Goal: Transaction & Acquisition: Book appointment/travel/reservation

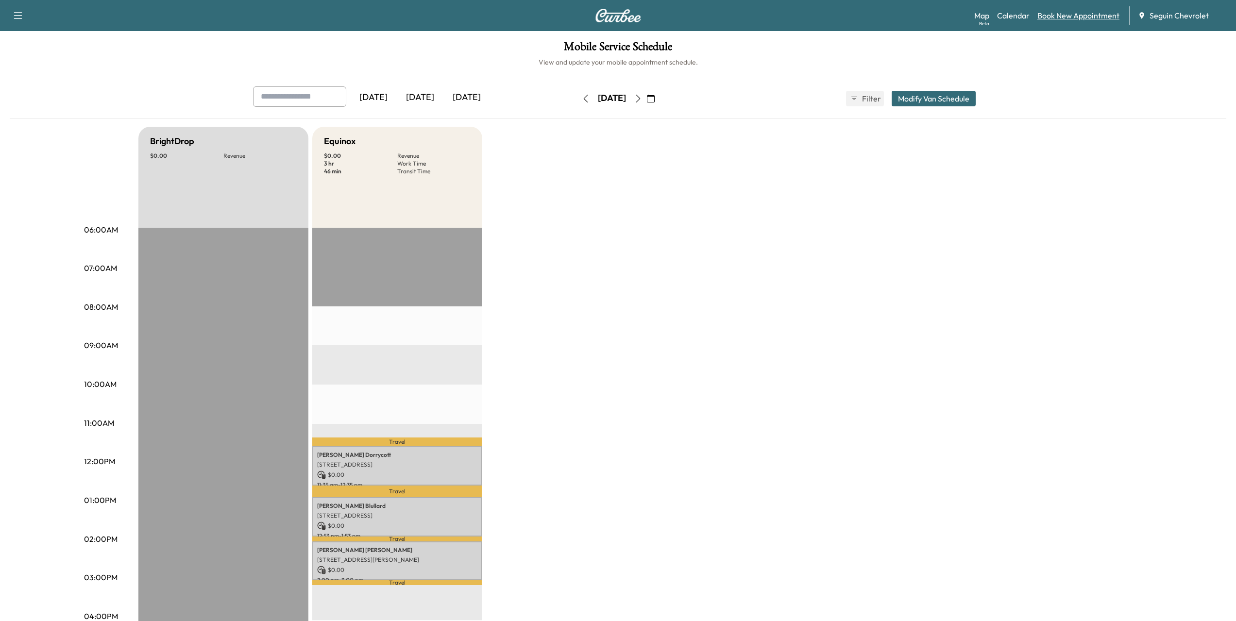
click at [1057, 16] on link "Book New Appointment" at bounding box center [1078, 16] width 82 height 12
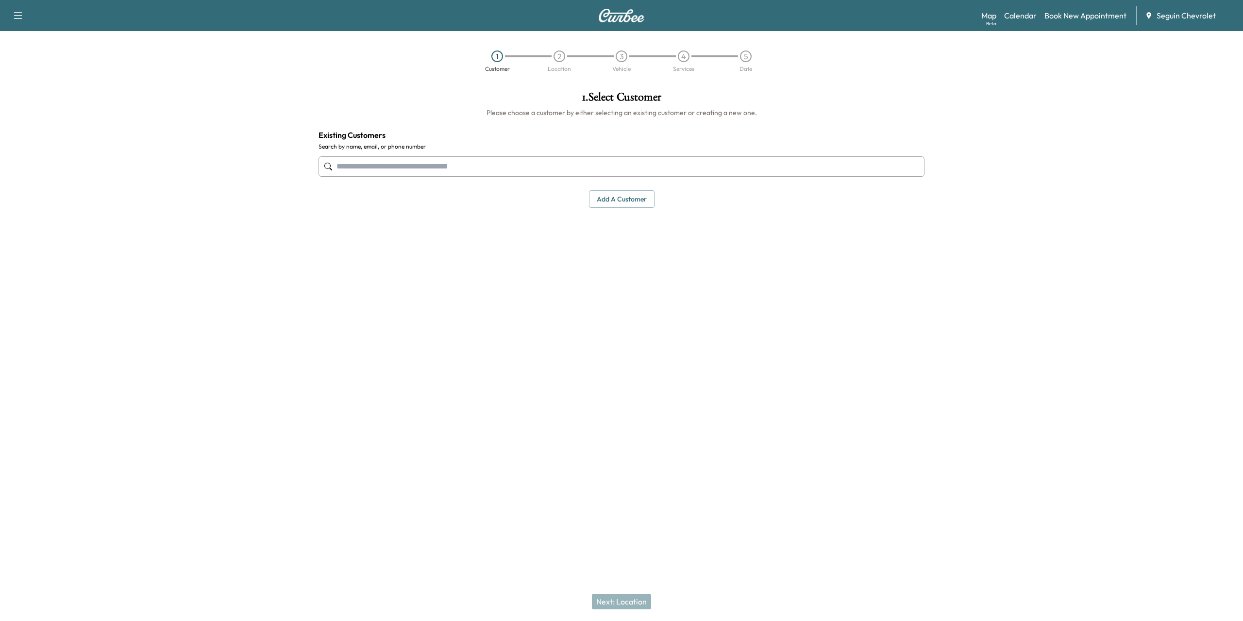
click at [425, 168] on input "text" at bounding box center [621, 166] width 606 height 20
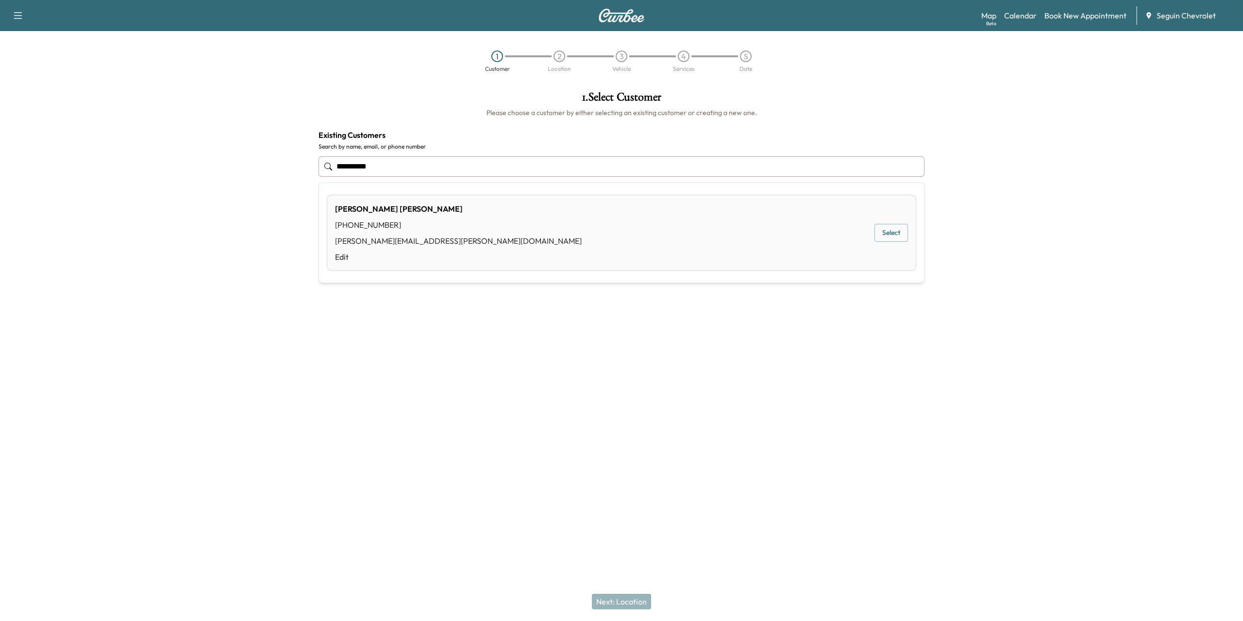
click at [882, 228] on button "Select" at bounding box center [891, 233] width 34 height 18
type input "**********"
click at [619, 603] on button "Next: Location" at bounding box center [621, 602] width 59 height 16
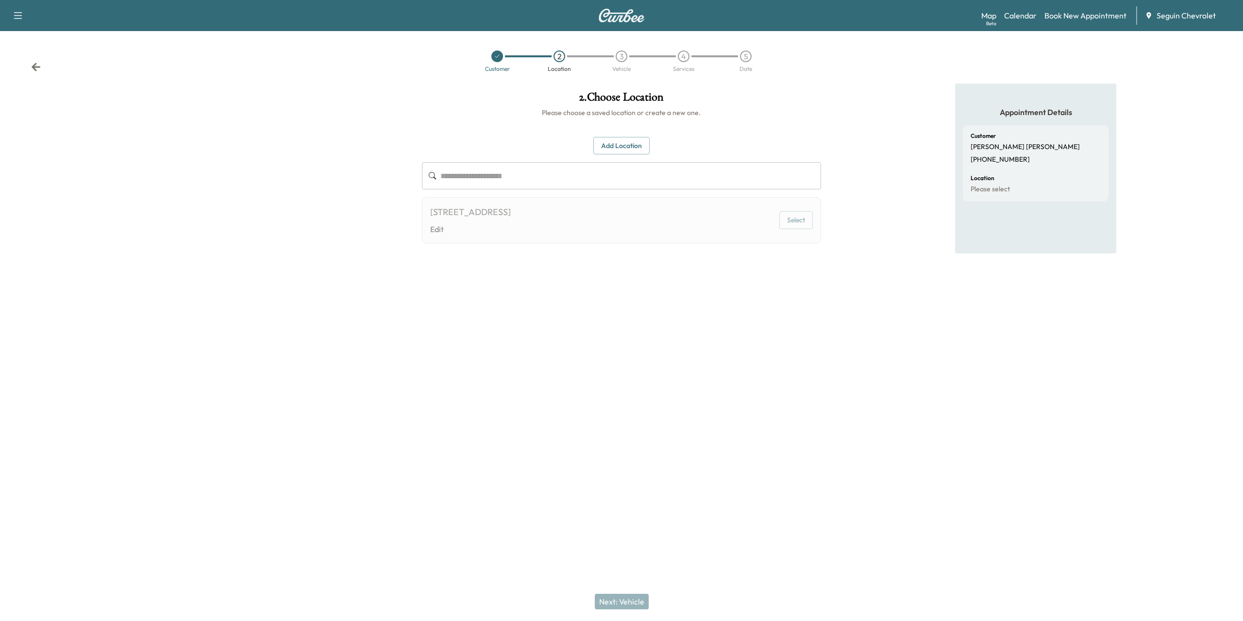
click at [524, 179] on input "text" at bounding box center [630, 175] width 381 height 27
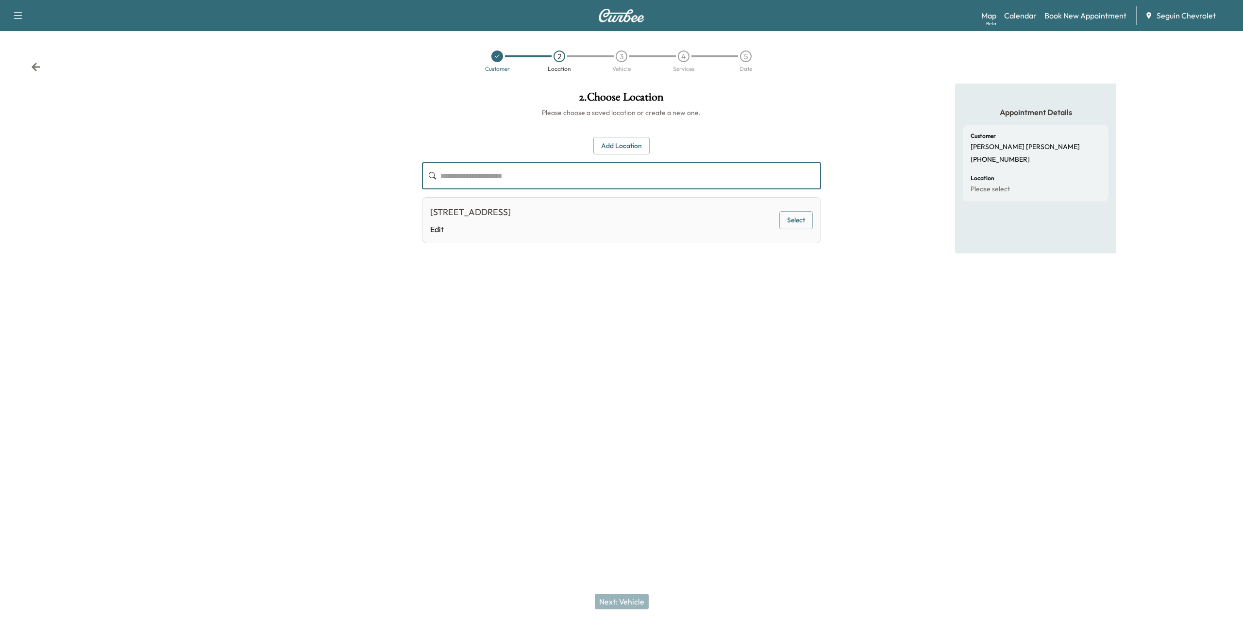
click at [791, 219] on button "Select" at bounding box center [796, 220] width 34 height 18
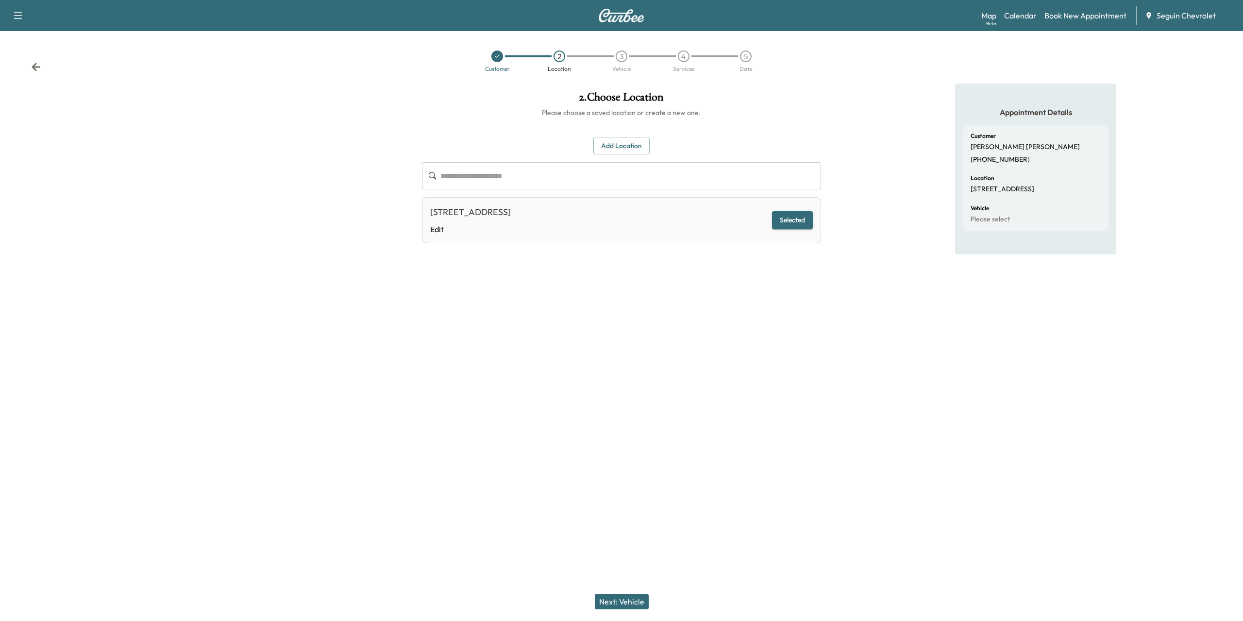
click at [615, 596] on button "Next: Vehicle" at bounding box center [622, 602] width 54 height 16
click at [796, 220] on button "Select" at bounding box center [796, 223] width 34 height 18
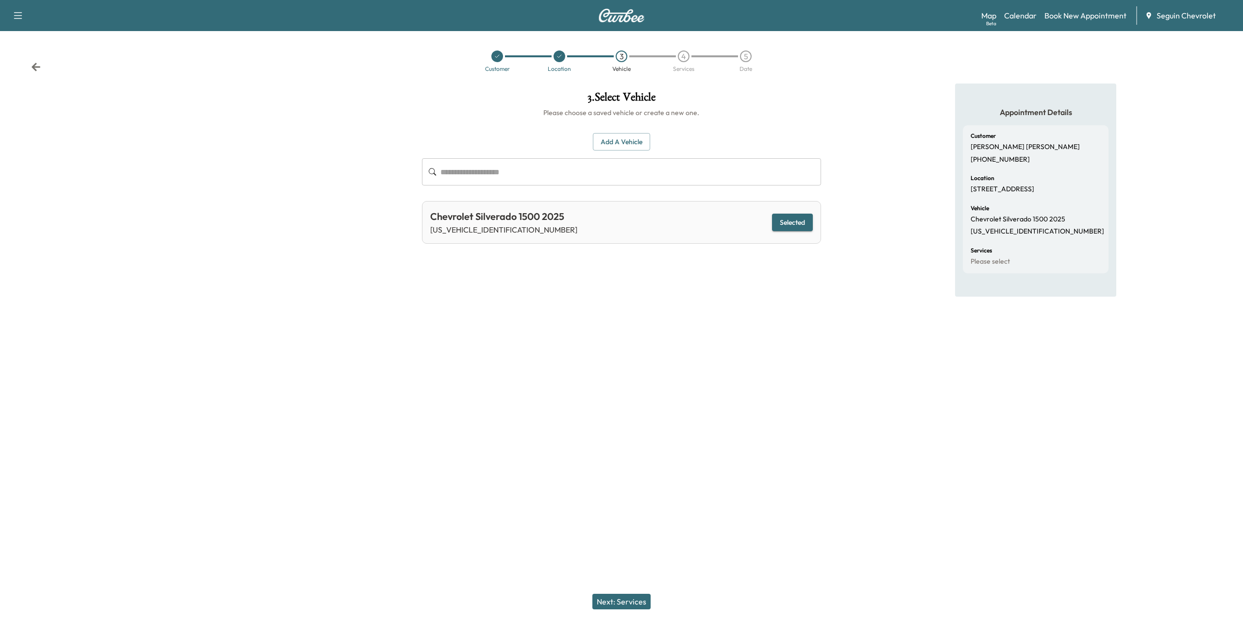
click at [615, 601] on button "Next: Services" at bounding box center [621, 602] width 58 height 16
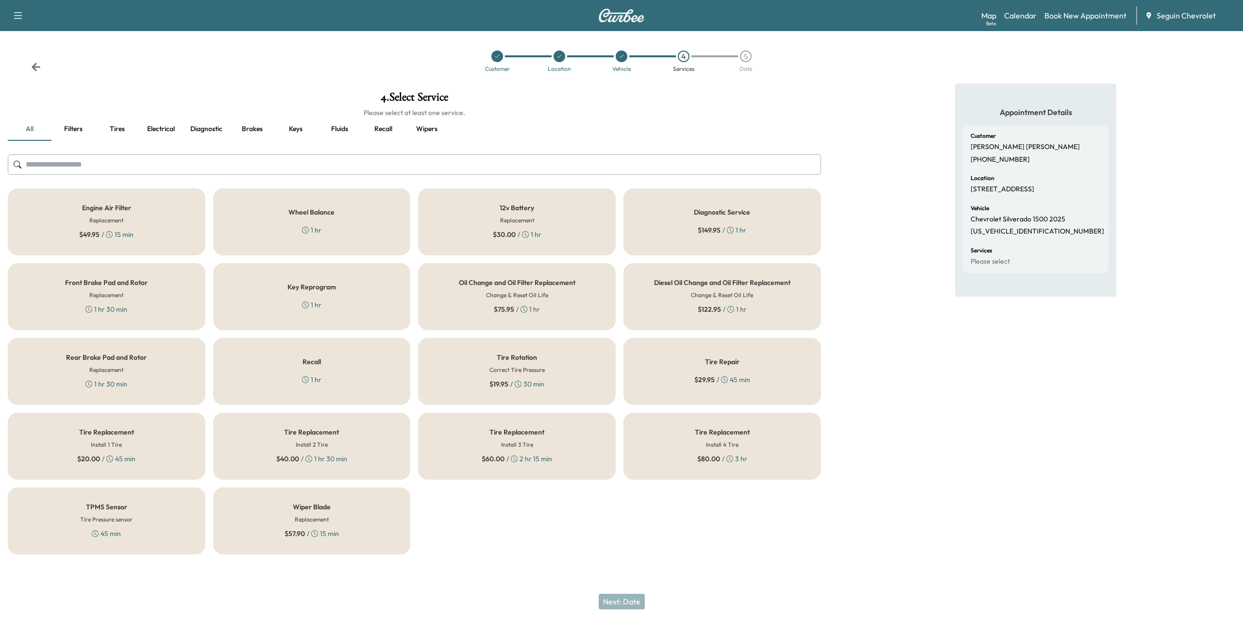
click at [301, 168] on input "text" at bounding box center [414, 164] width 813 height 20
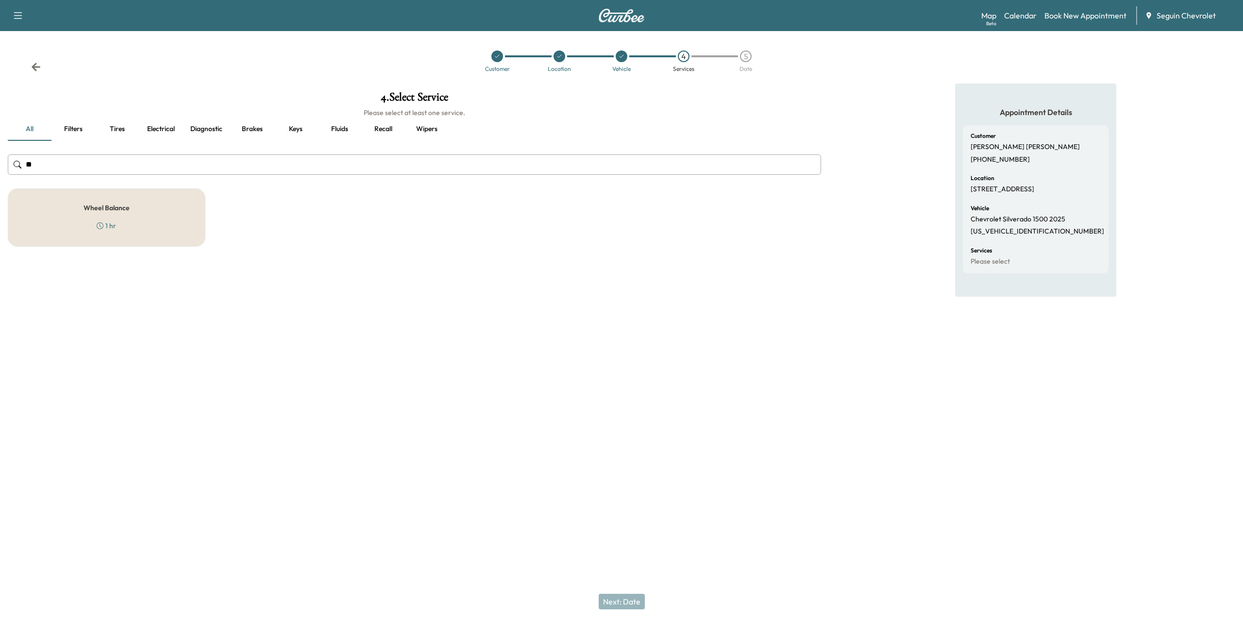
type input "*"
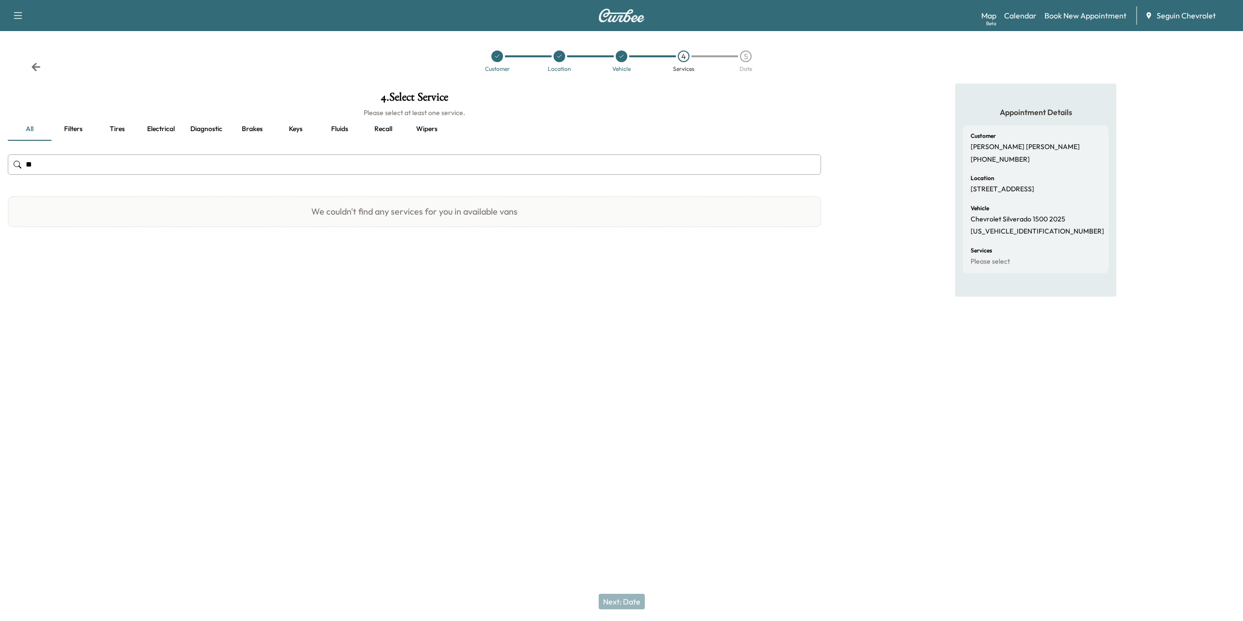
type input "*"
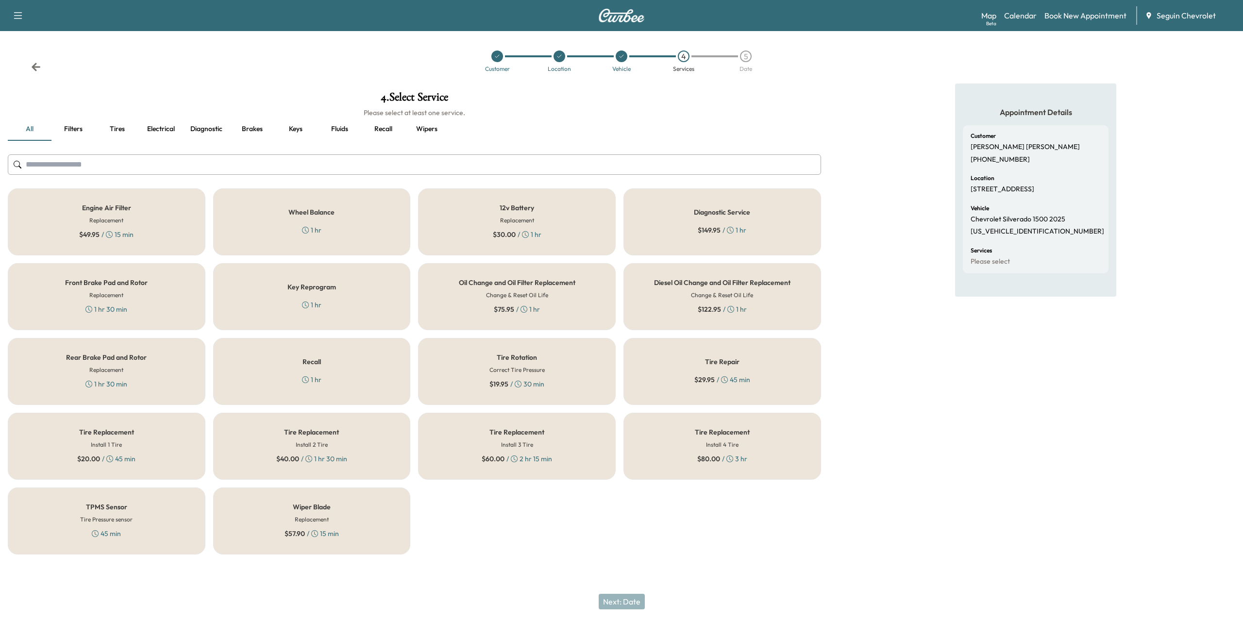
click at [319, 369] on div "Recall 1 hr" at bounding box center [312, 371] width 198 height 67
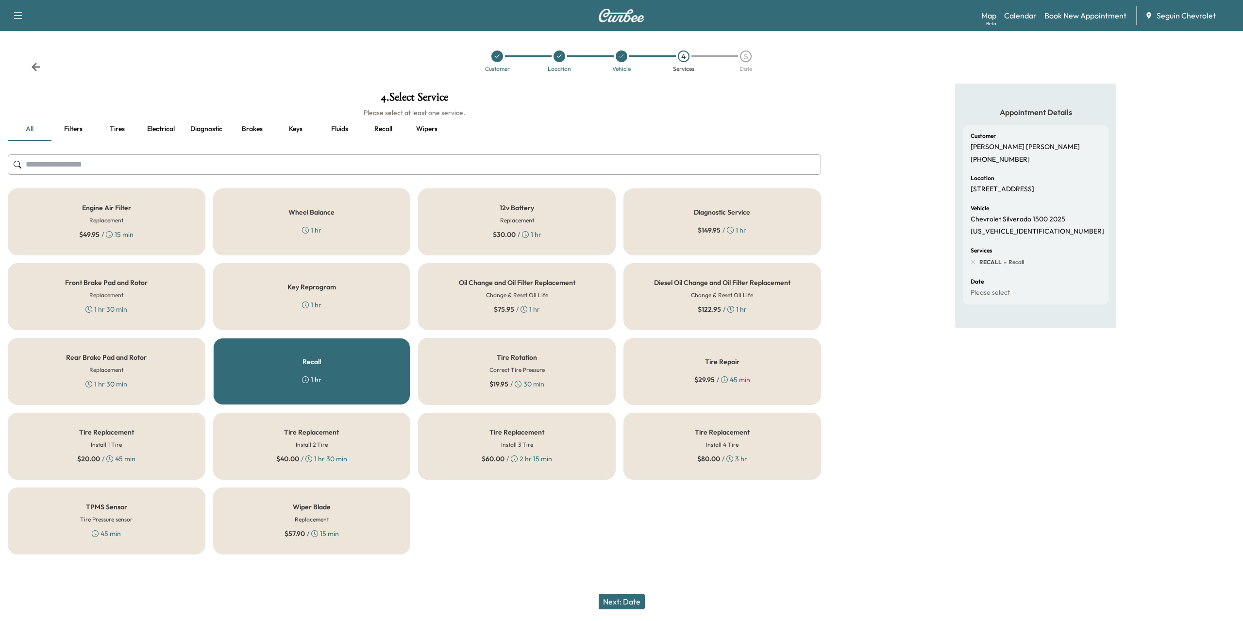
click at [626, 597] on button "Next: Date" at bounding box center [622, 602] width 46 height 16
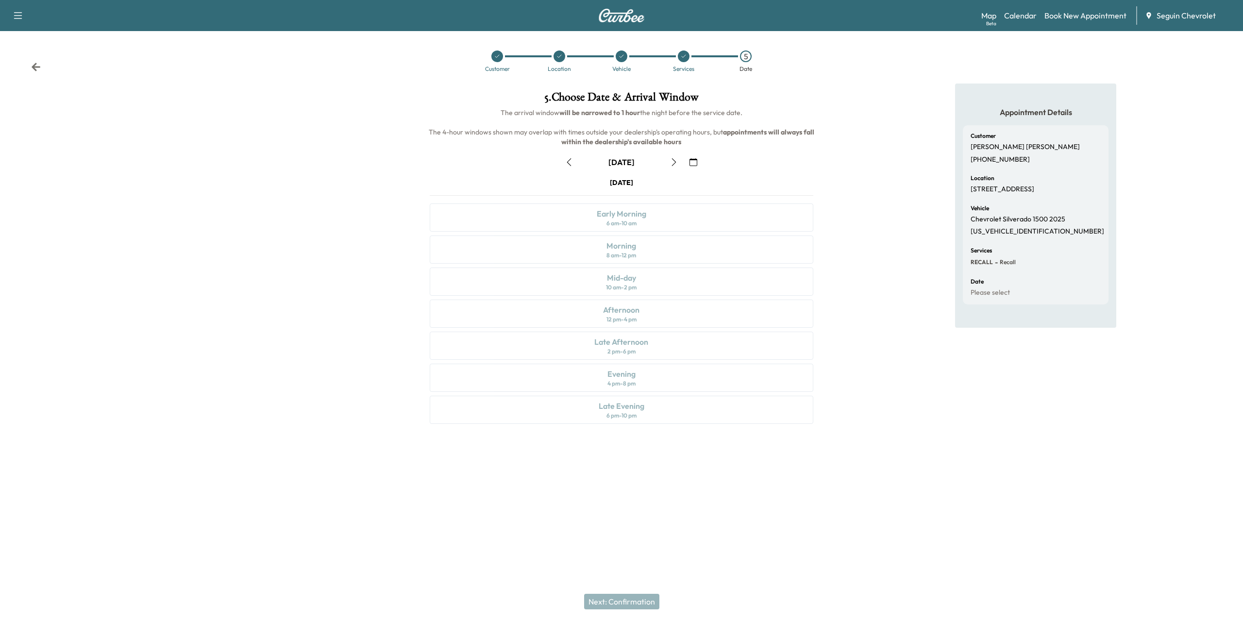
click at [698, 161] on button "button" at bounding box center [693, 162] width 17 height 16
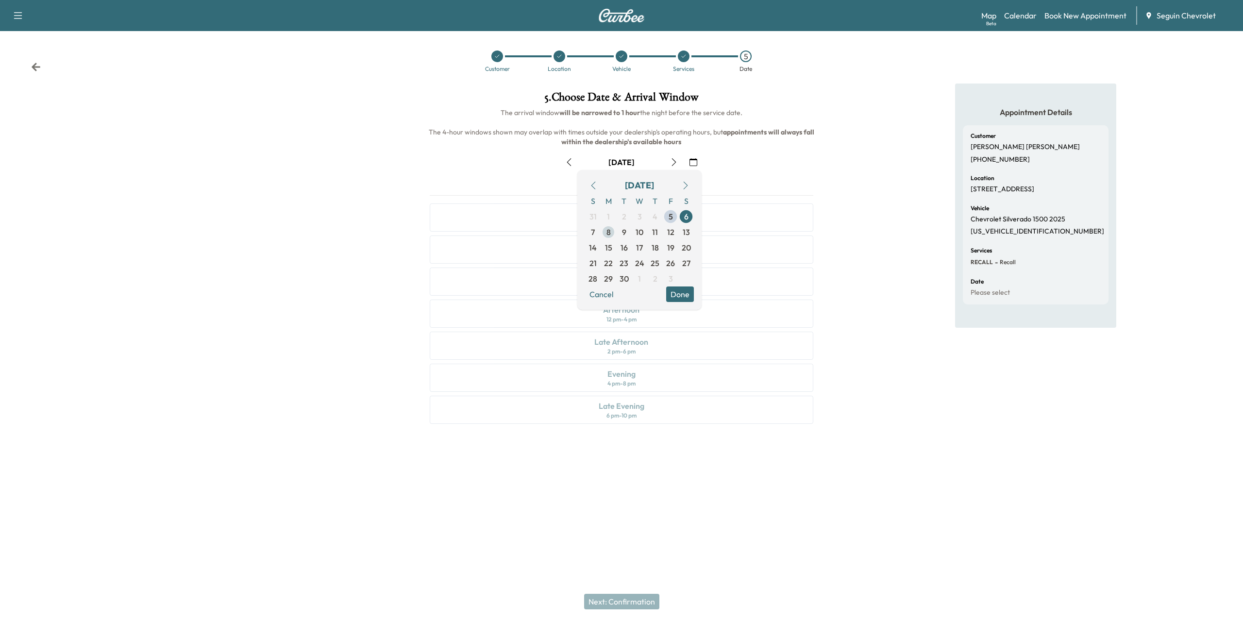
click at [613, 228] on span "8" at bounding box center [609, 232] width 16 height 16
click at [689, 292] on button "Done" at bounding box center [680, 294] width 28 height 16
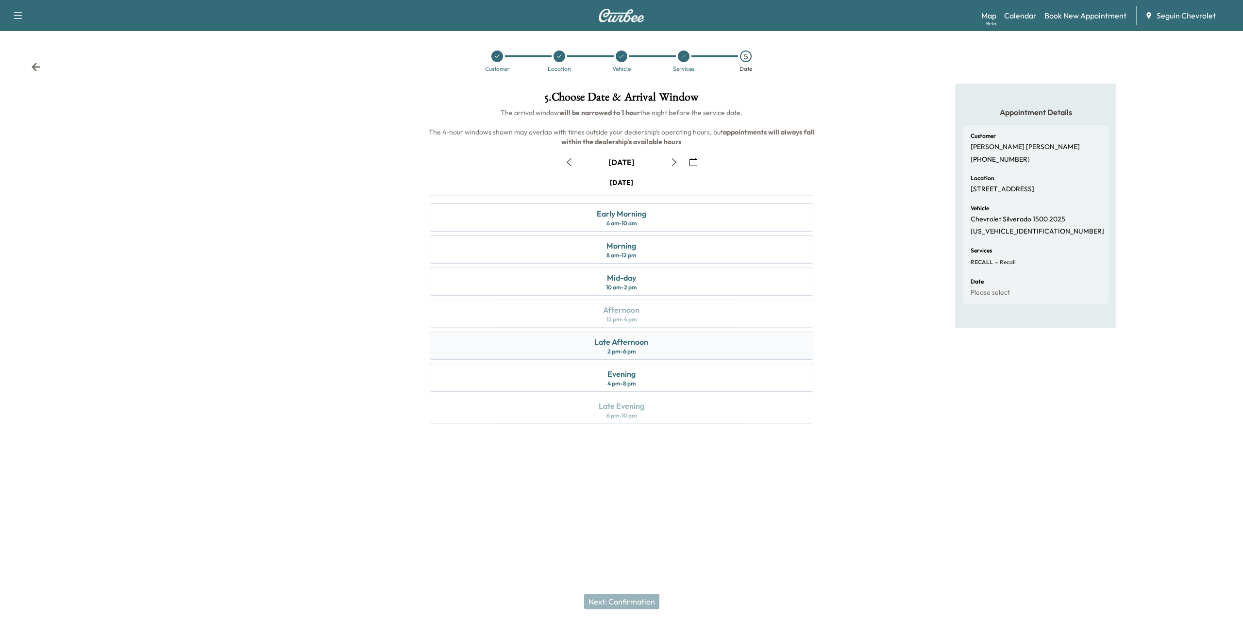
click at [641, 342] on div "Late Afternoon" at bounding box center [621, 342] width 54 height 12
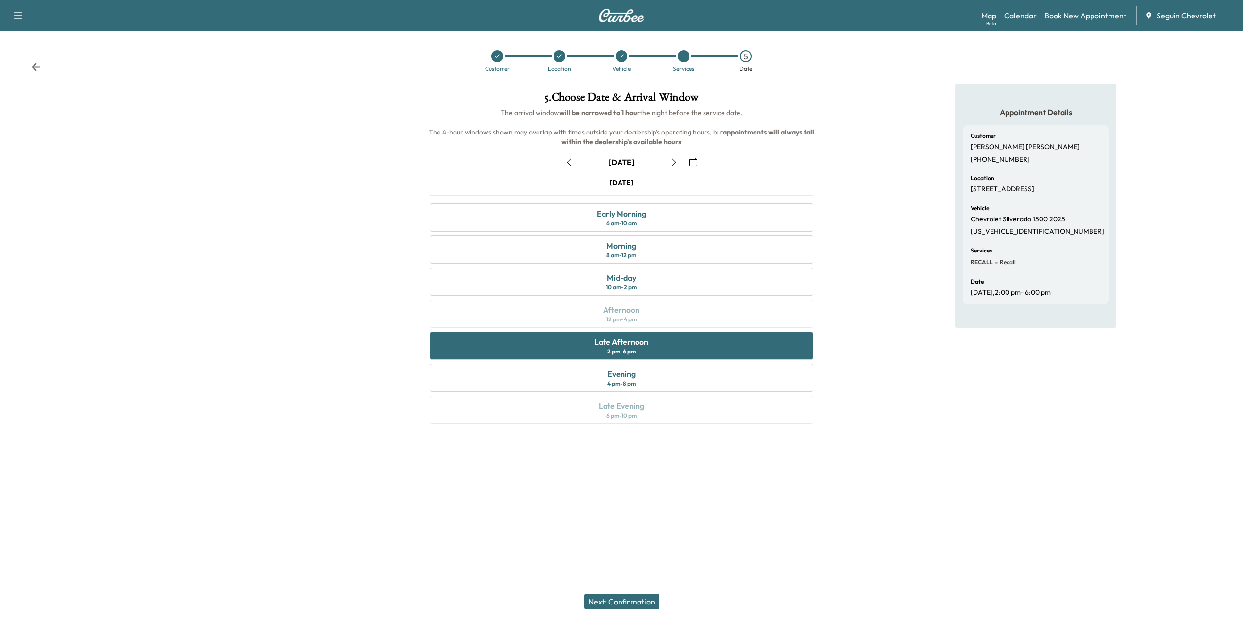
click at [831, 454] on div at bounding box center [621, 451] width 1243 height 31
click at [610, 600] on button "Next: Confirmation" at bounding box center [621, 602] width 75 height 16
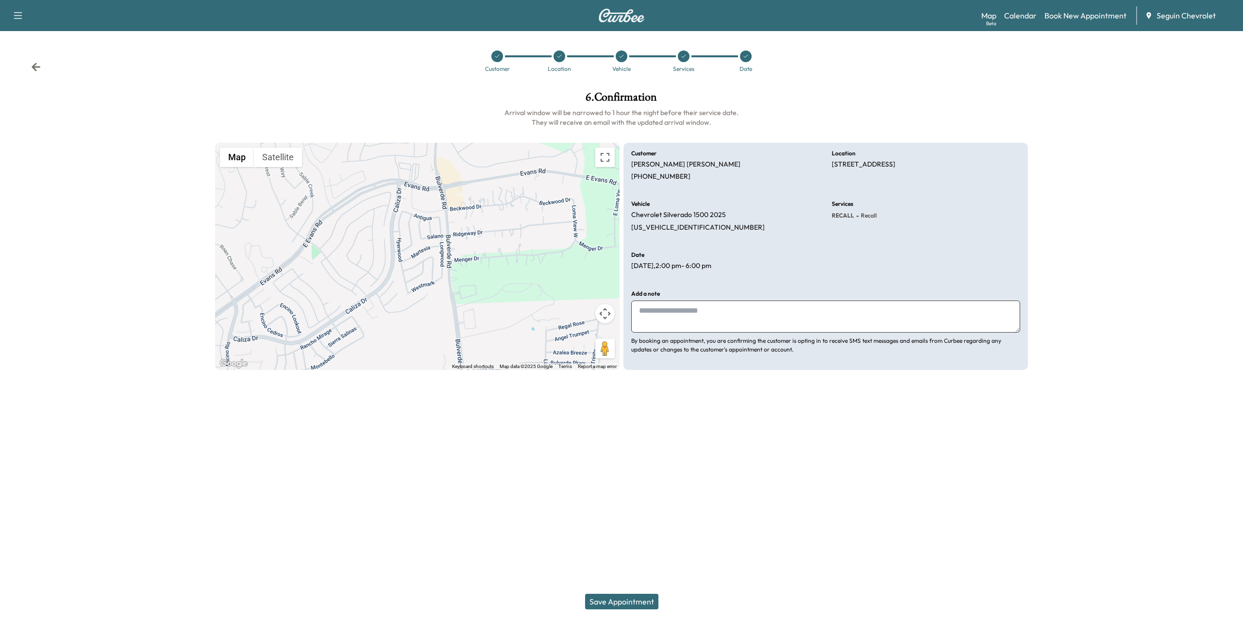
click at [670, 308] on textarea at bounding box center [825, 317] width 389 height 32
type textarea "**********"
click at [821, 353] on p "By booking an appointment, you are confirming the customer is opting in to rece…" at bounding box center [825, 344] width 389 height 17
click at [821, 312] on textarea "**********" at bounding box center [825, 317] width 389 height 32
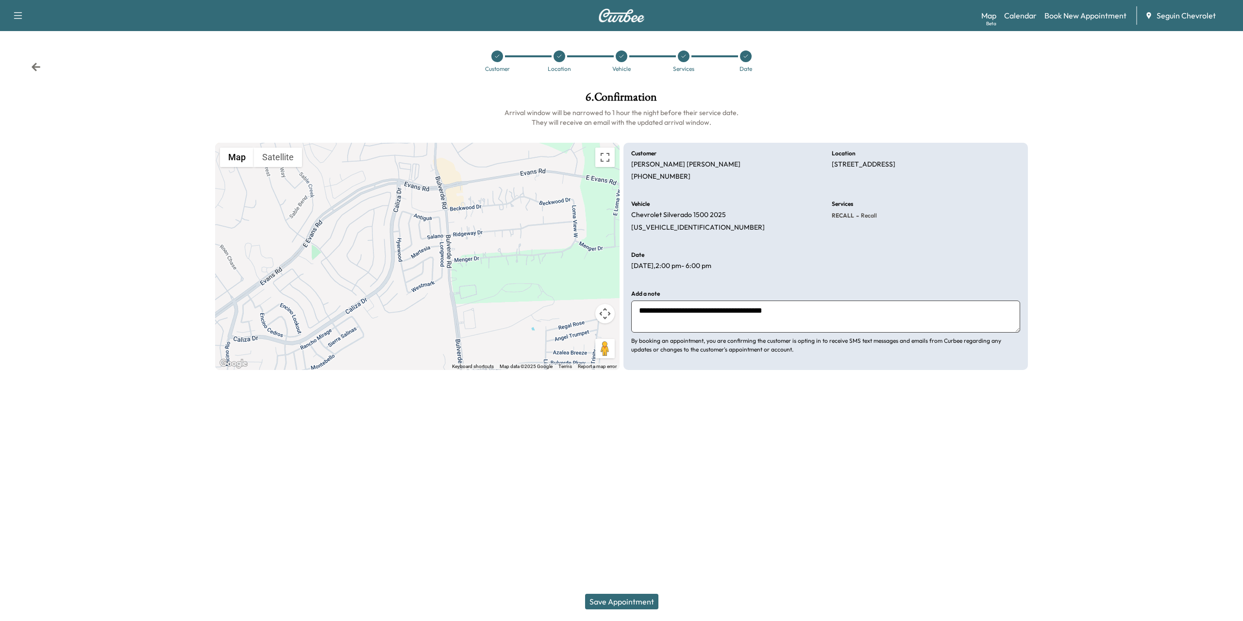
click at [821, 312] on textarea "**********" at bounding box center [825, 317] width 389 height 32
drag, startPoint x: 821, startPoint y: 312, endPoint x: 597, endPoint y: 460, distance: 269.5
click at [597, 460] on div "Support Log Out Map Beta Calendar Book New Appointment Seguin Chevrolet Custome…" at bounding box center [621, 310] width 1243 height 621
click at [612, 597] on button "Save Appointment" at bounding box center [621, 602] width 73 height 16
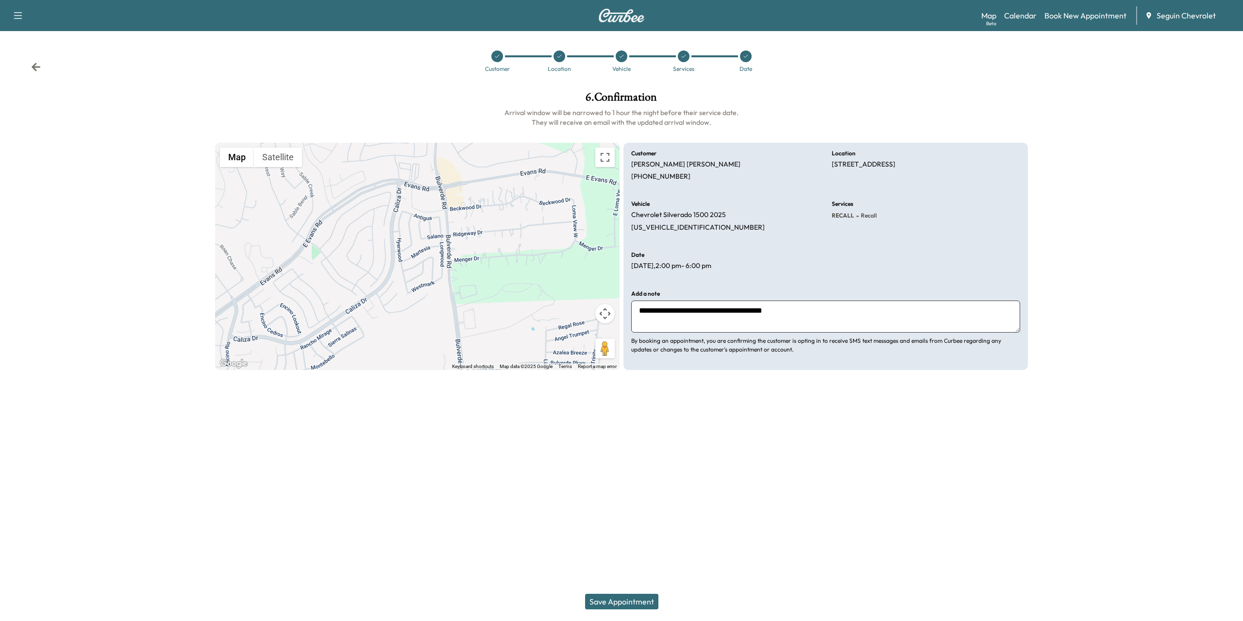
click at [634, 596] on button "Save Appointment" at bounding box center [621, 602] width 73 height 16
click at [1227, 16] on icon "close" at bounding box center [1225, 17] width 5 height 5
click at [745, 53] on icon at bounding box center [746, 56] width 6 height 6
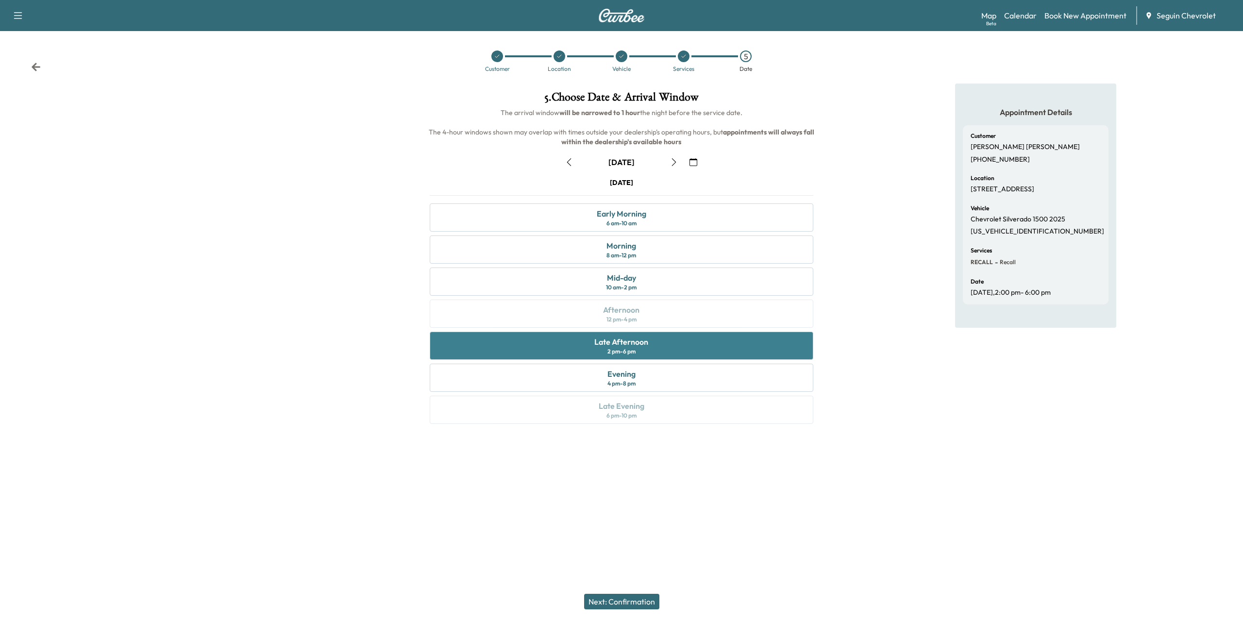
click at [623, 336] on div "Late Afternoon" at bounding box center [621, 342] width 54 height 12
click at [638, 283] on div "Mid-day 10 am - 2 pm" at bounding box center [621, 282] width 383 height 28
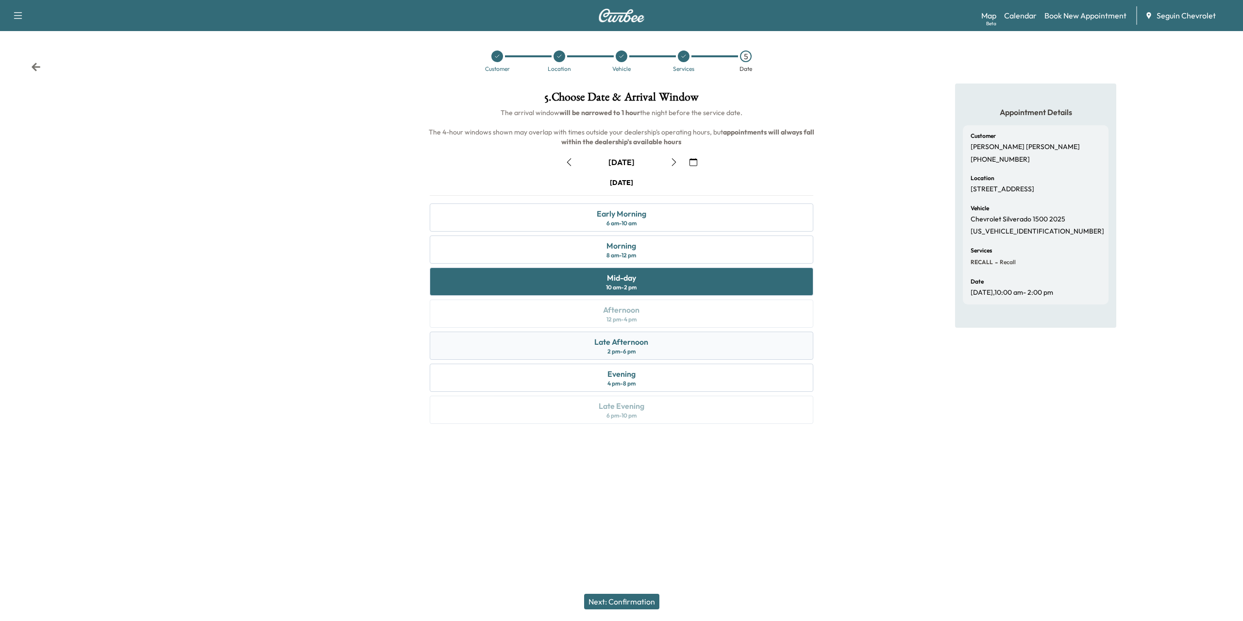
click at [647, 344] on div "Late Afternoon" at bounding box center [621, 342] width 54 height 12
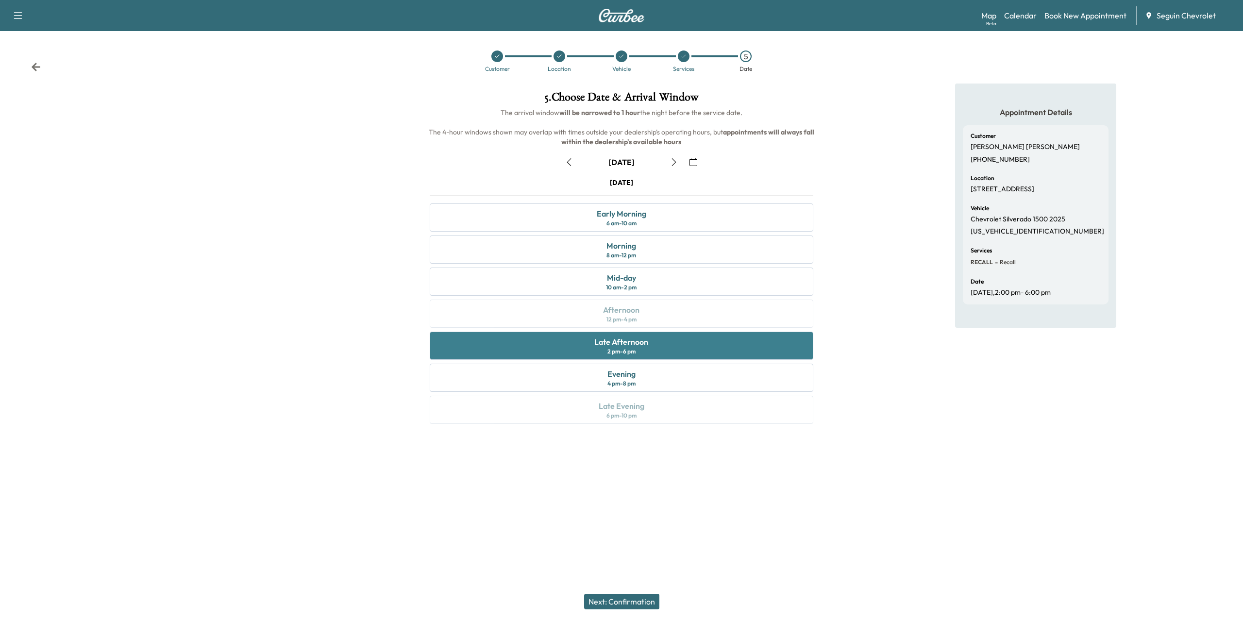
click at [647, 344] on div "Late Afternoon" at bounding box center [621, 342] width 54 height 12
click at [601, 600] on button "Next: Confirmation" at bounding box center [621, 602] width 75 height 16
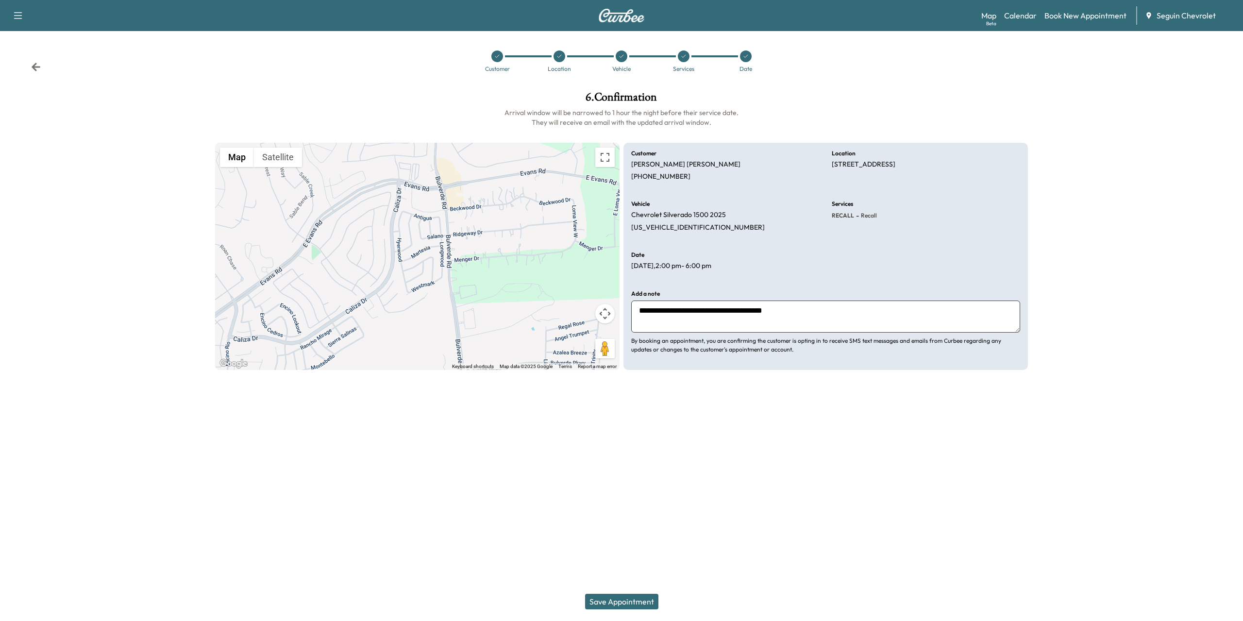
click at [605, 603] on button "Save Appointment" at bounding box center [621, 602] width 73 height 16
click at [1226, 18] on icon "close" at bounding box center [1225, 17] width 5 height 5
click at [34, 67] on icon at bounding box center [36, 67] width 9 height 8
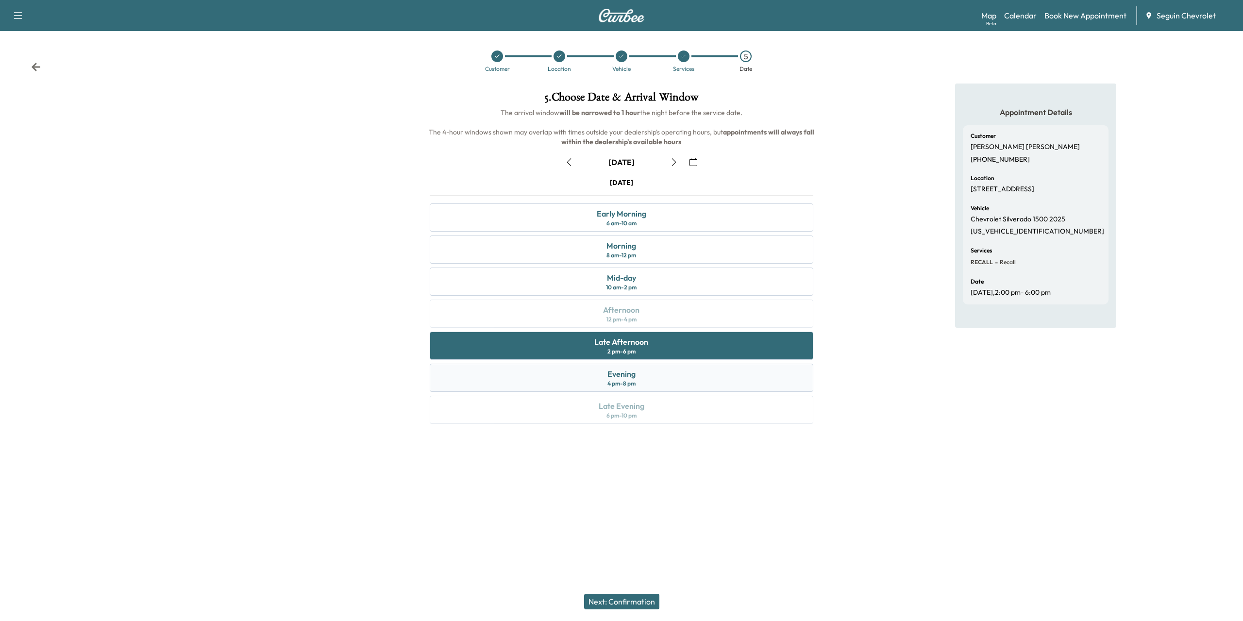
click at [631, 380] on div "4 pm - 8 pm" at bounding box center [621, 384] width 28 height 8
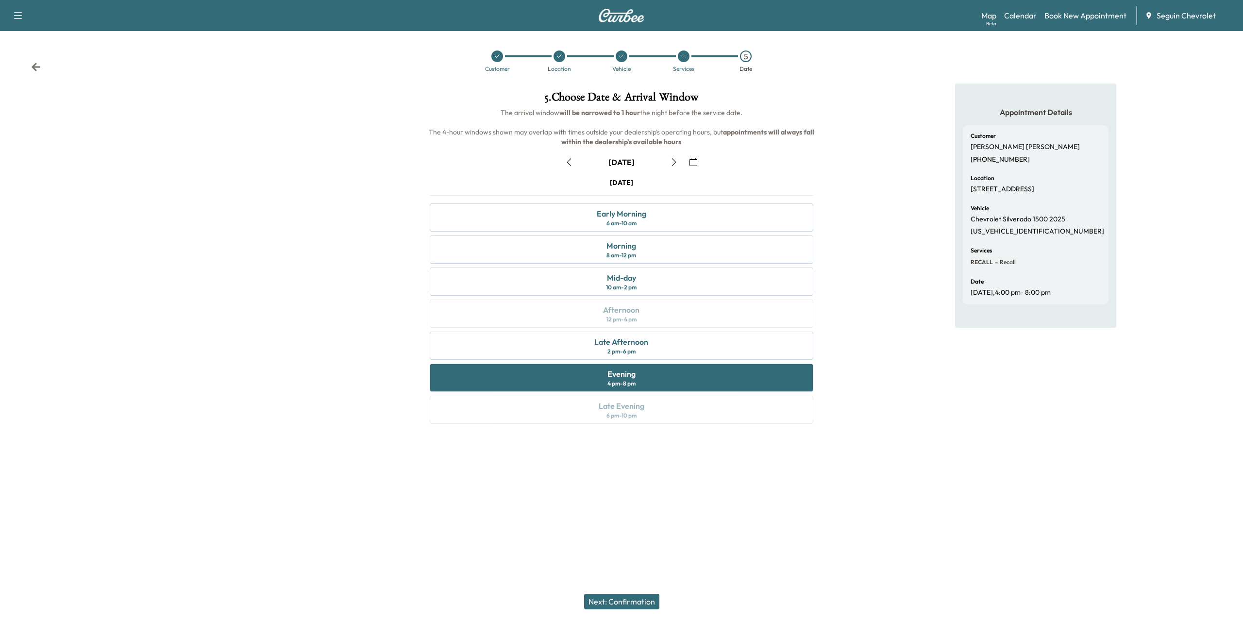
click at [640, 596] on button "Next: Confirmation" at bounding box center [621, 602] width 75 height 16
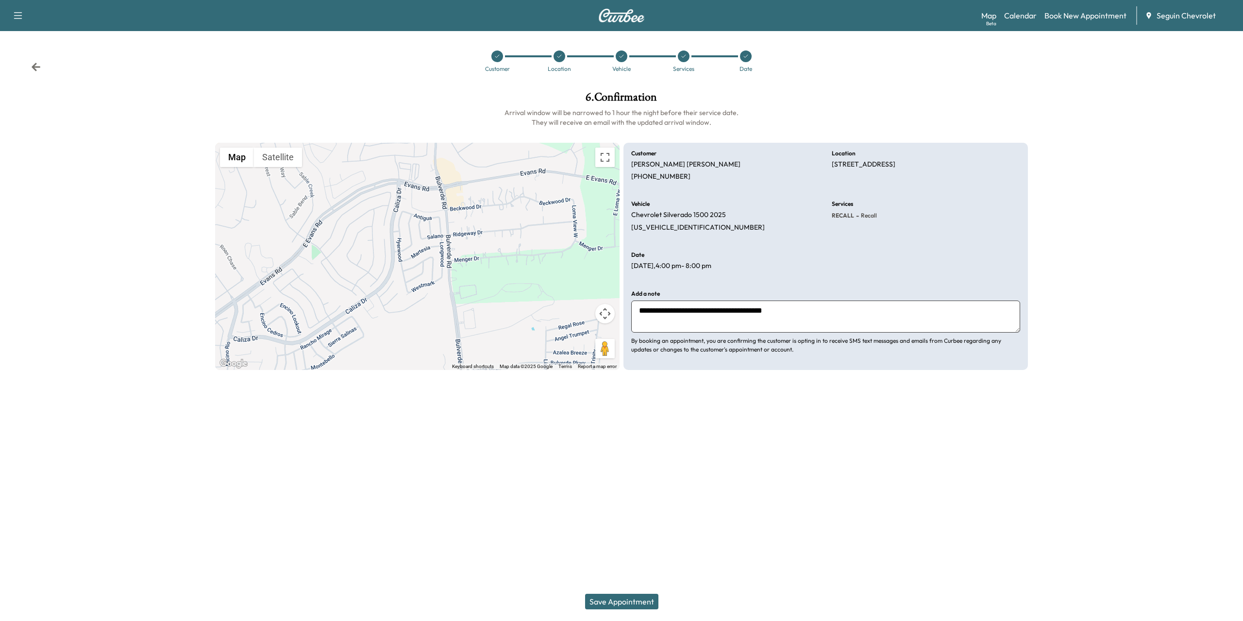
click at [603, 605] on button "Save Appointment" at bounding box center [621, 602] width 73 height 16
click at [1225, 15] on icon "close" at bounding box center [1226, 18] width 7 height 8
click at [681, 54] on icon at bounding box center [684, 56] width 6 height 6
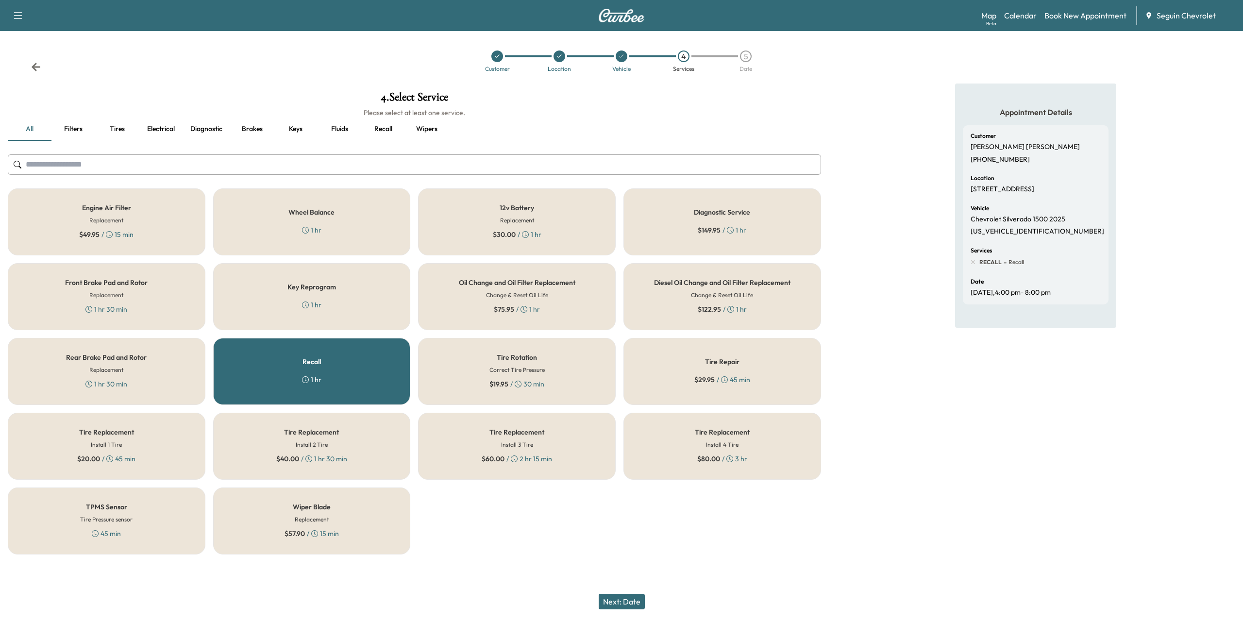
click at [553, 366] on div "Tire Rotation Correct Tire Pressure $ 19.95 / 30 min" at bounding box center [517, 371] width 198 height 67
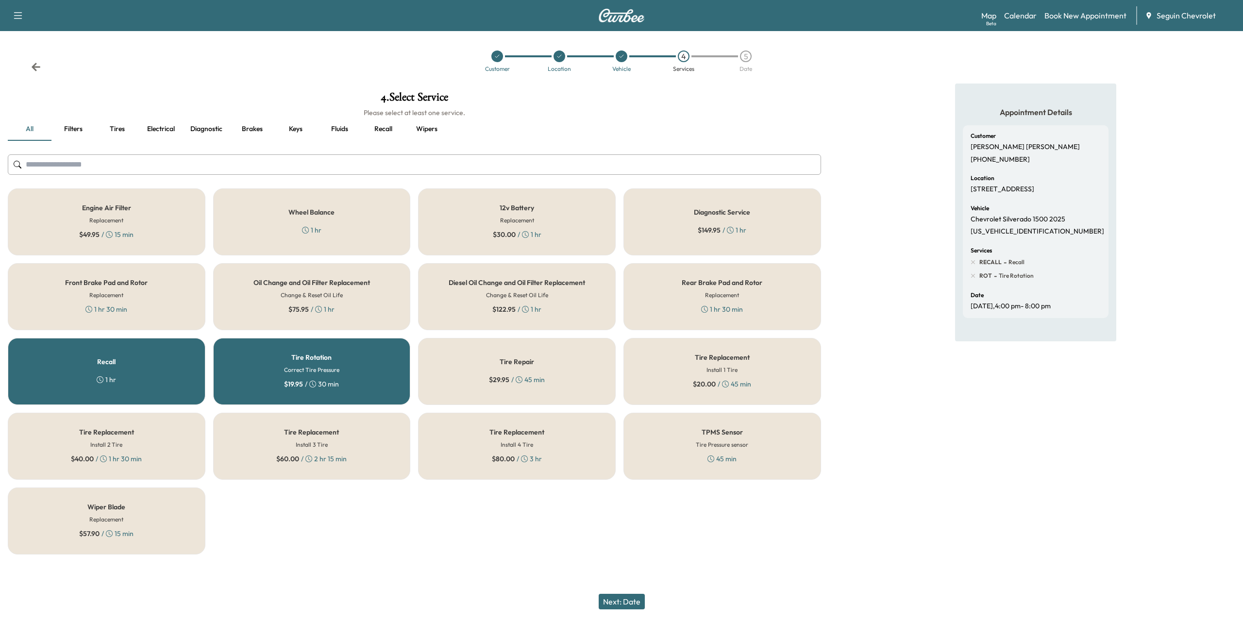
click at [115, 376] on div "1 hr" at bounding box center [106, 380] width 19 height 10
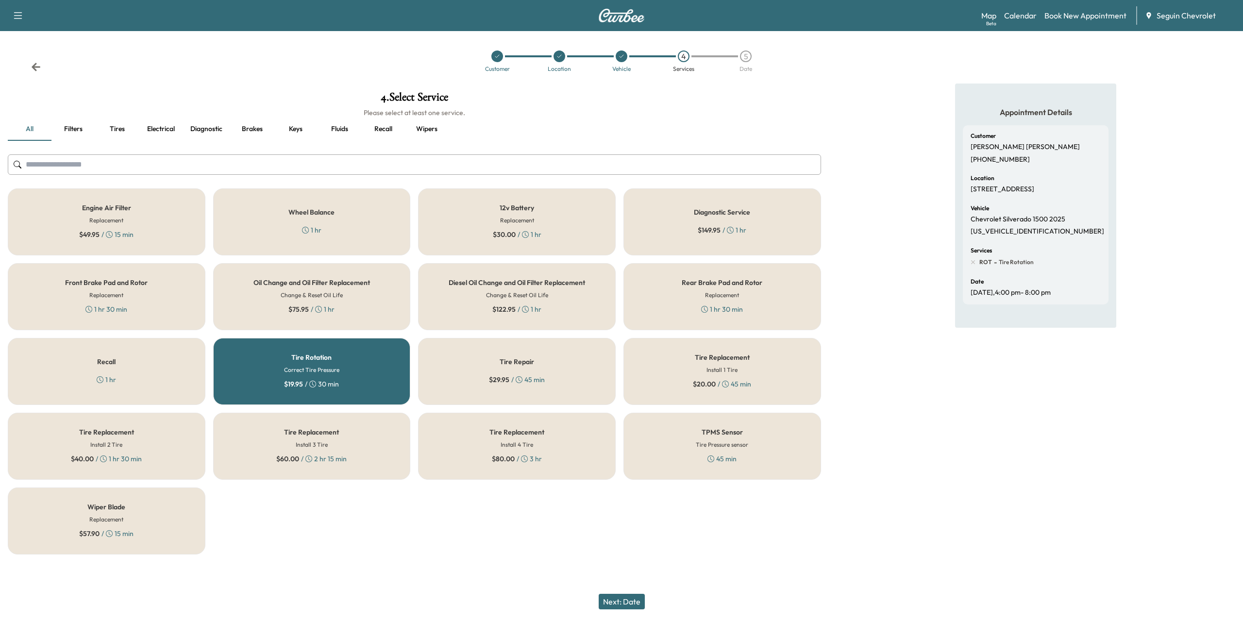
click at [134, 527] on div "Wiper Blade Replacement $ 57.90 / 15 min" at bounding box center [107, 520] width 198 height 67
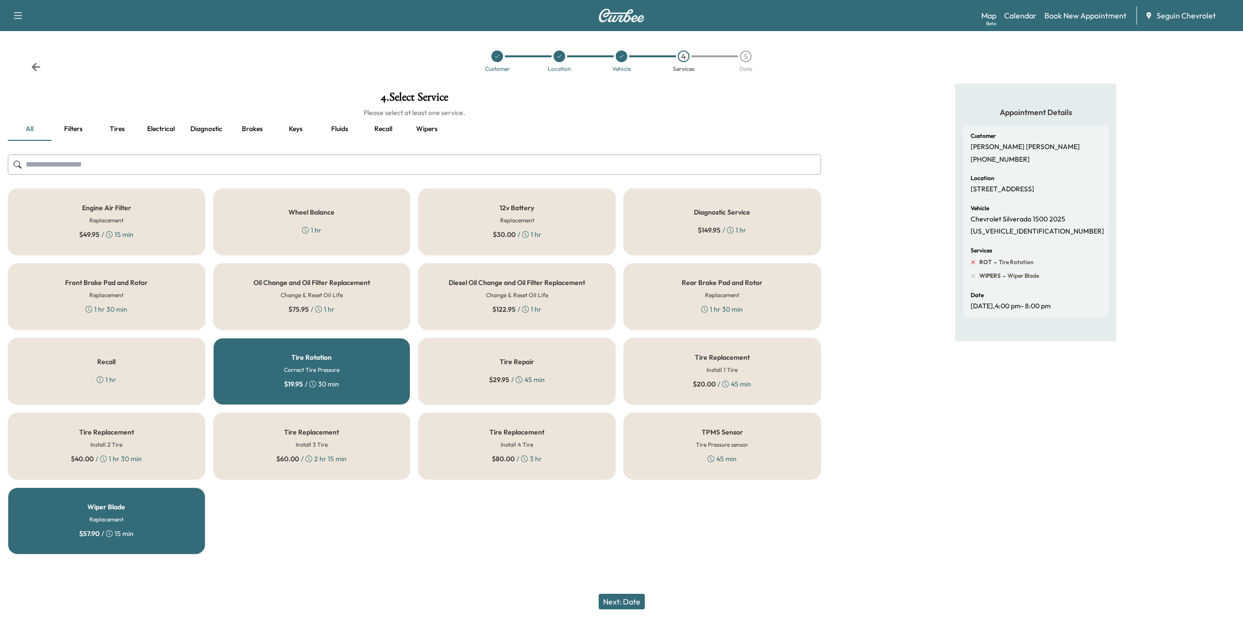
click at [973, 261] on icon at bounding box center [973, 262] width 9 height 9
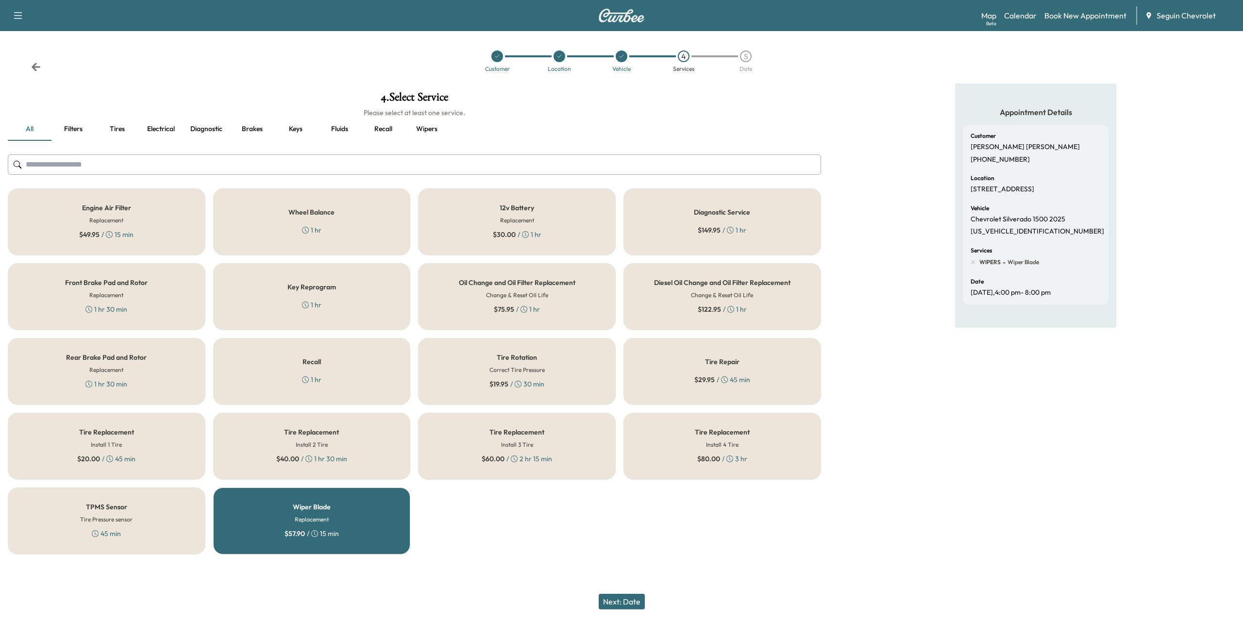
click at [616, 601] on button "Next: Date" at bounding box center [622, 602] width 46 height 16
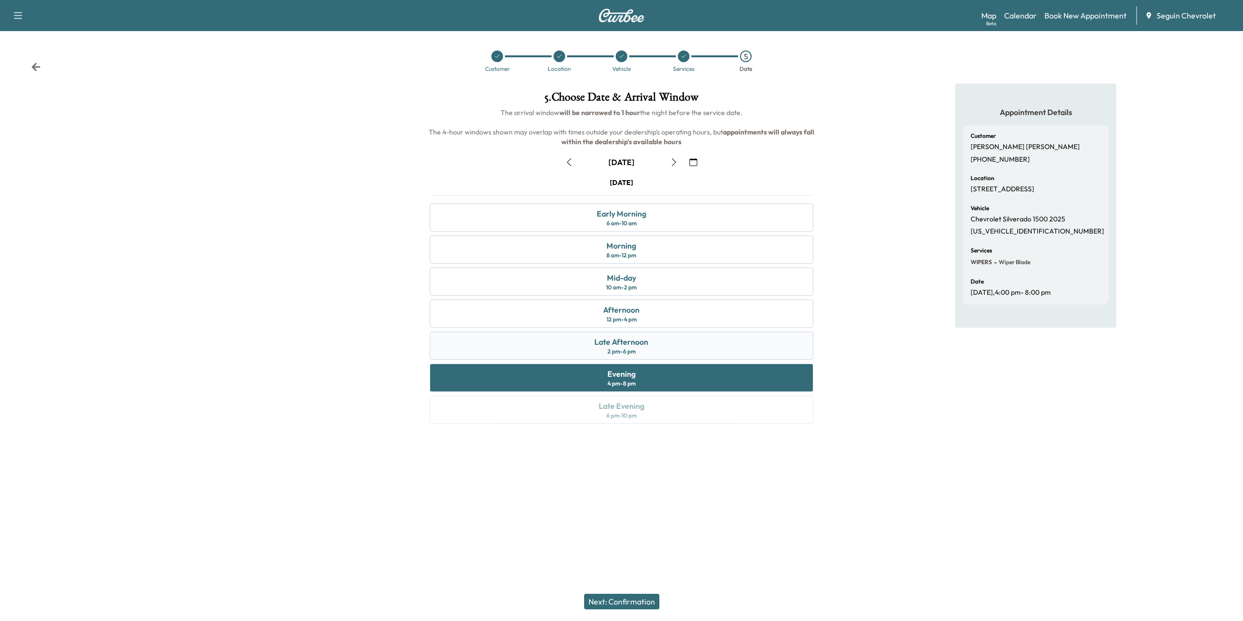
click at [655, 341] on div "Late Afternoon 2 pm - 6 pm" at bounding box center [621, 346] width 383 height 28
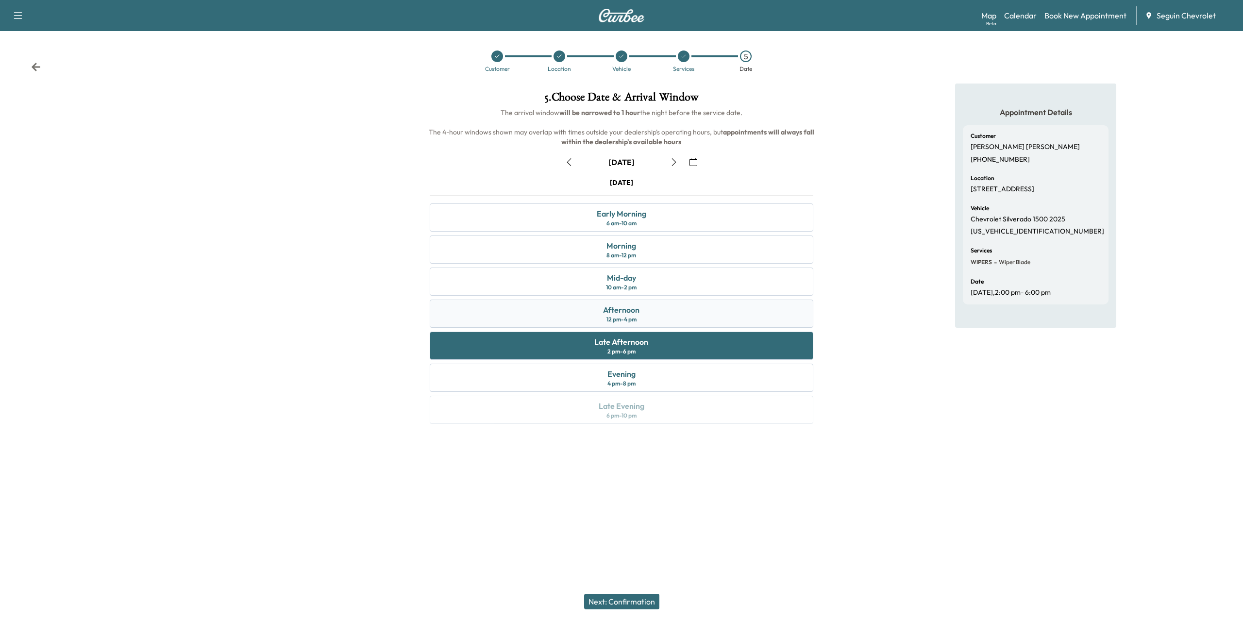
click at [650, 318] on div "Afternoon 12 pm - 4 pm" at bounding box center [621, 314] width 383 height 28
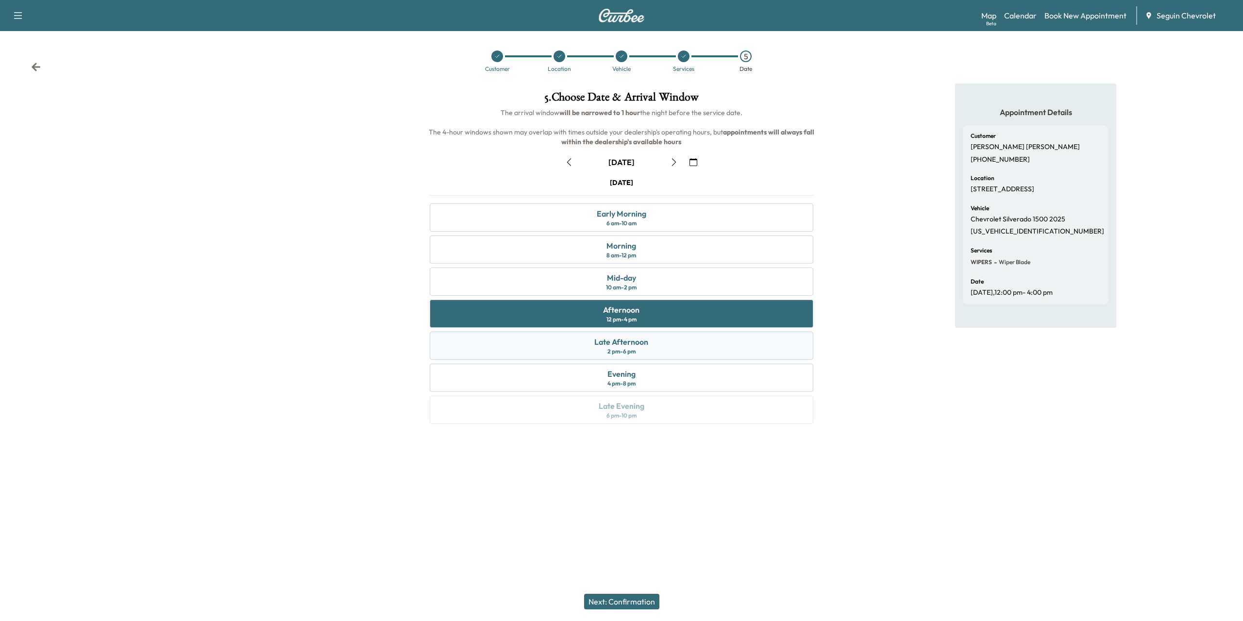
click at [649, 338] on div "Late Afternoon 2 pm - 6 pm" at bounding box center [621, 346] width 383 height 28
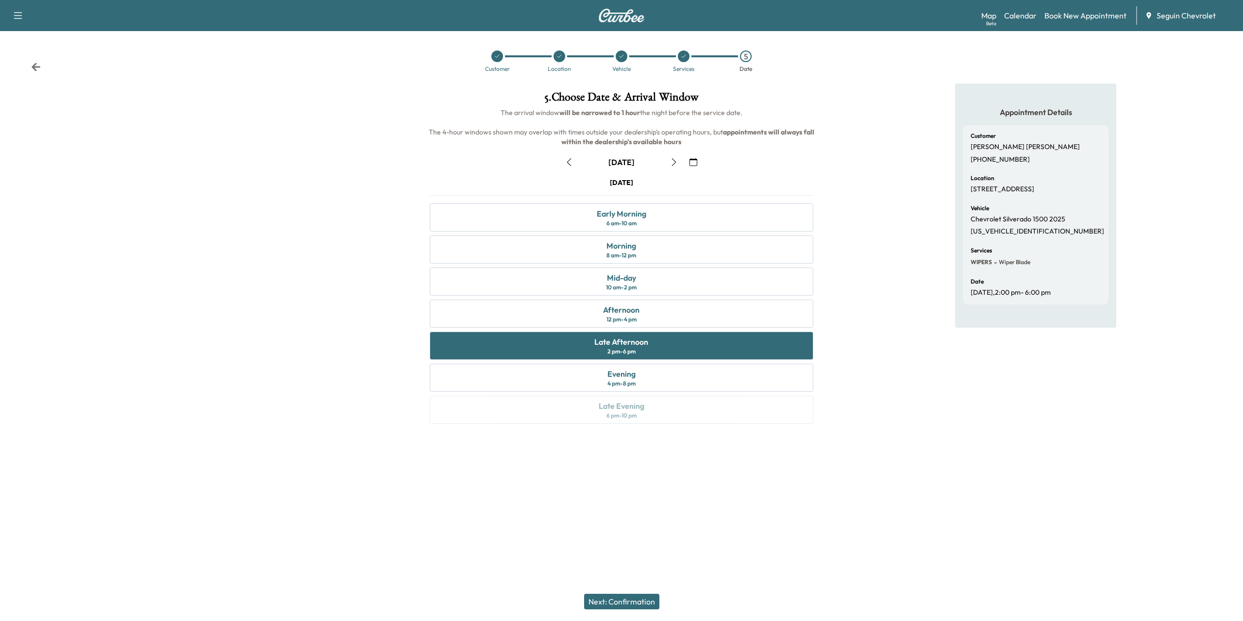
click at [639, 596] on button "Next: Confirmation" at bounding box center [621, 602] width 75 height 16
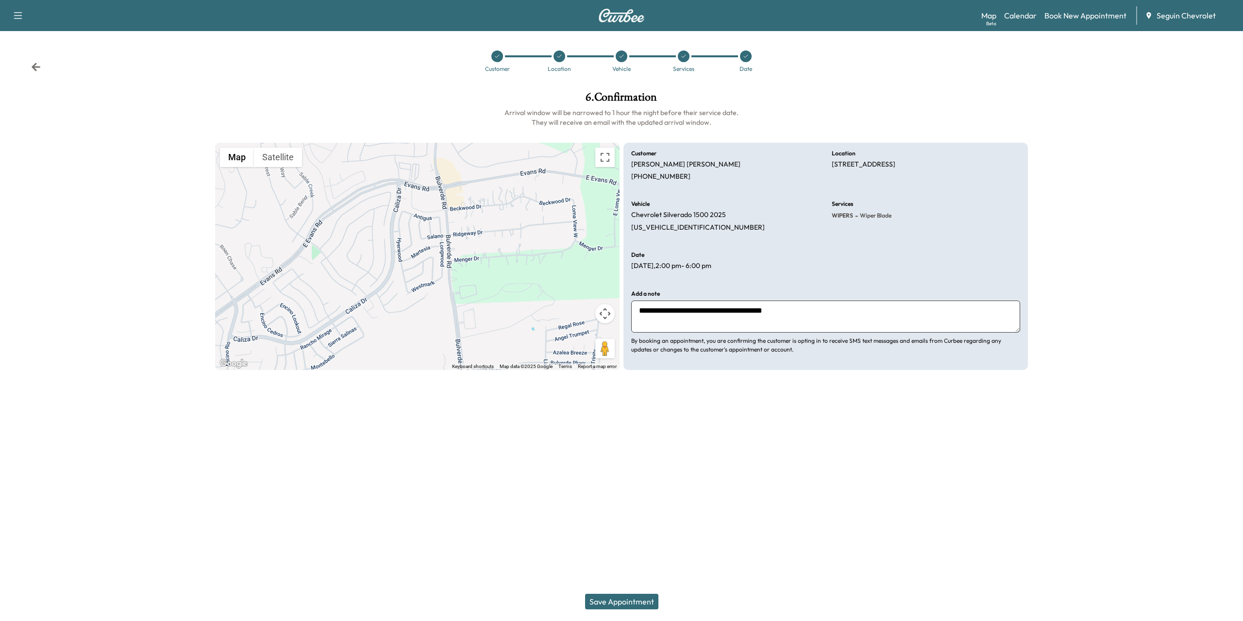
click at [819, 316] on textarea "**********" at bounding box center [825, 317] width 389 height 32
type textarea "**********"
click at [792, 367] on div "**********" at bounding box center [825, 257] width 404 height 228
click at [634, 602] on button "Save Appointment" at bounding box center [621, 602] width 73 height 16
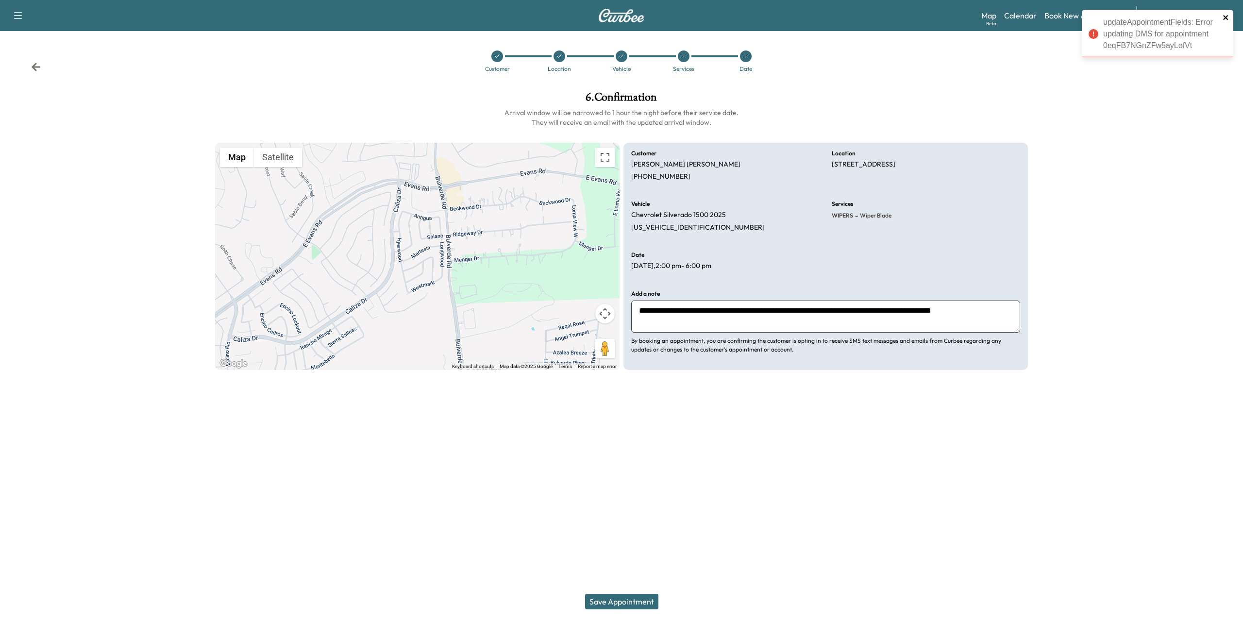
click at [1223, 15] on icon "close" at bounding box center [1226, 18] width 7 height 8
click at [623, 605] on button "Save Appointment" at bounding box center [621, 602] width 73 height 16
click at [663, 477] on div "Support Log Out Map Beta Calendar Book New Appointment Seguin Chevrolet Custome…" at bounding box center [621, 310] width 1243 height 621
click at [614, 601] on button "Save Appointment" at bounding box center [621, 602] width 73 height 16
click at [632, 601] on button "Save Appointment" at bounding box center [621, 602] width 73 height 16
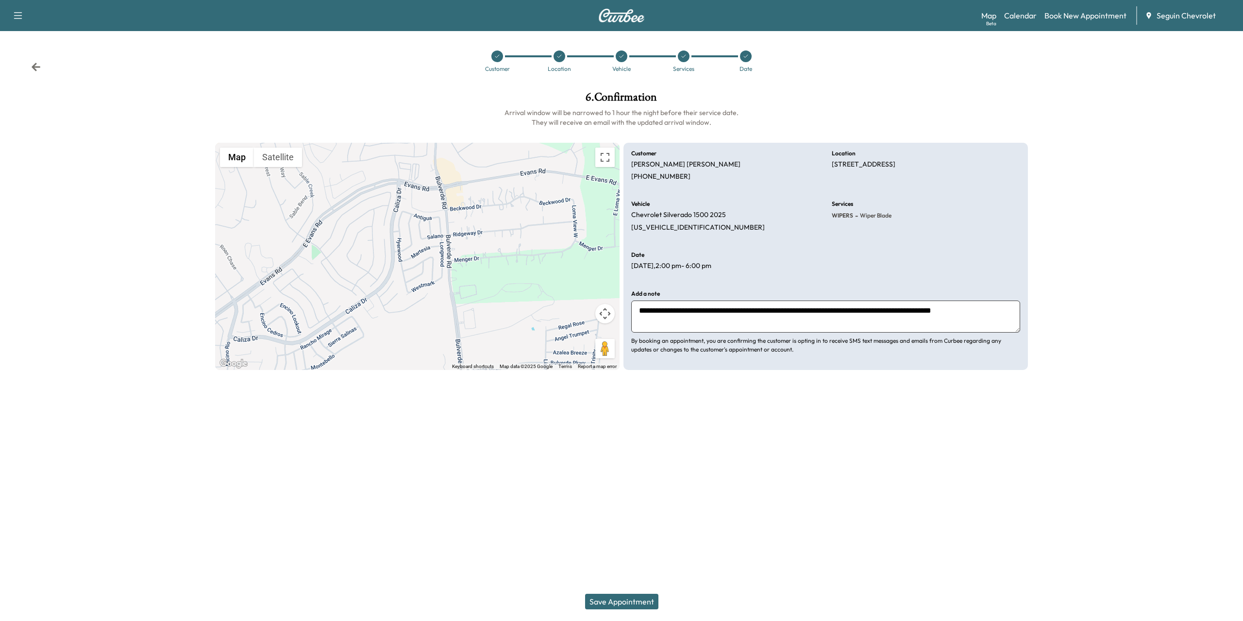
click at [739, 57] on div at bounding box center [746, 56] width 62 height 12
click at [744, 55] on icon at bounding box center [746, 56] width 6 height 6
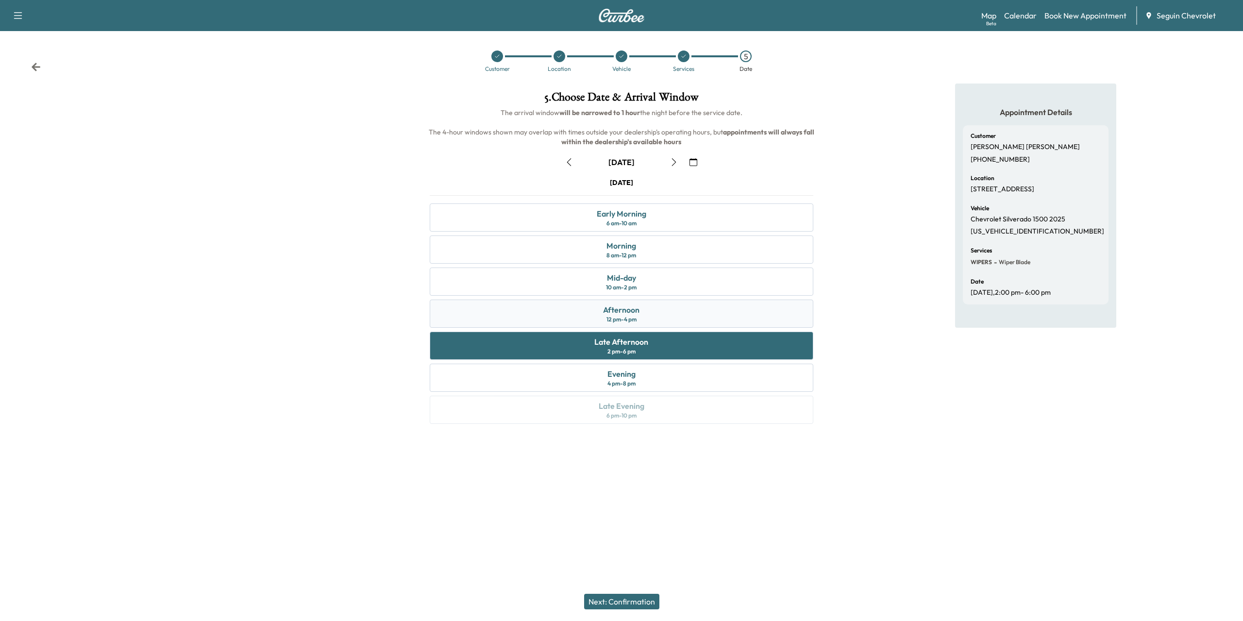
click at [668, 323] on div "Afternoon 12 pm - 4 pm" at bounding box center [621, 314] width 383 height 28
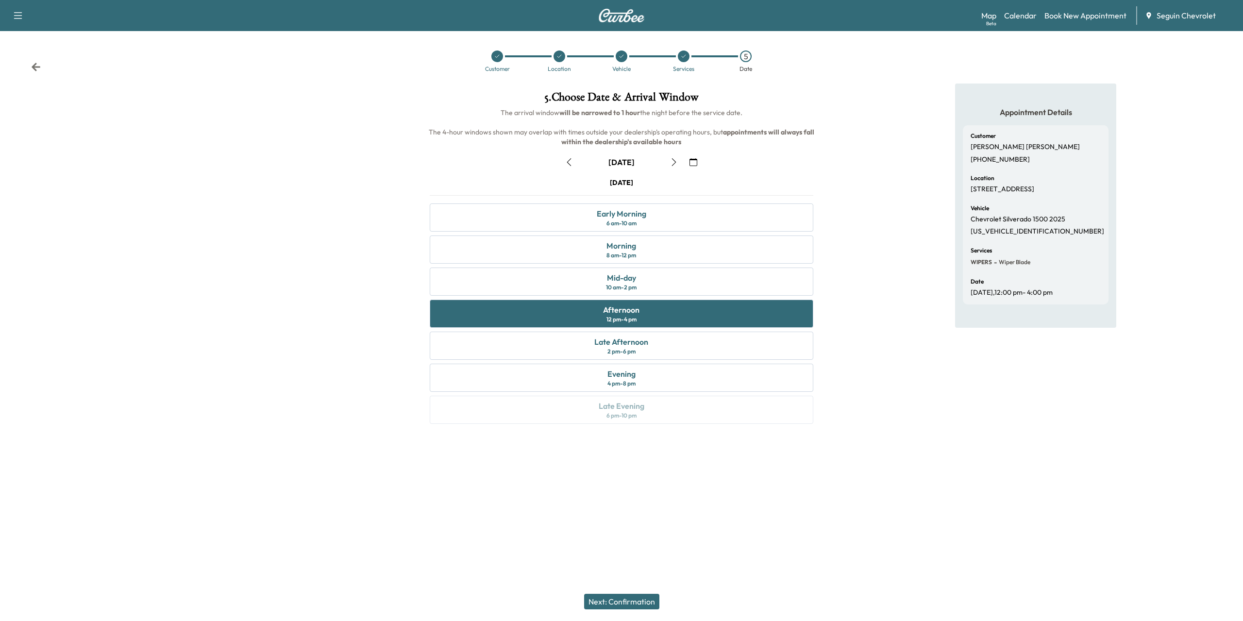
click at [638, 604] on button "Next: Confirmation" at bounding box center [621, 602] width 75 height 16
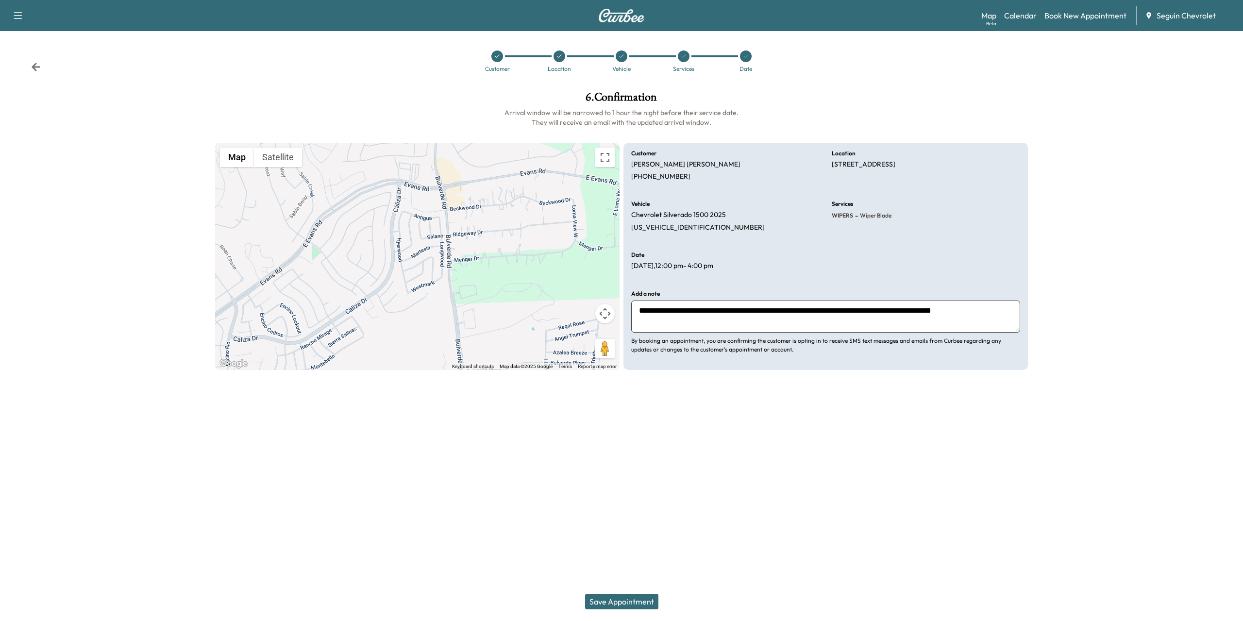
click at [634, 602] on button "Save Appointment" at bounding box center [621, 602] width 73 height 16
drag, startPoint x: 1130, startPoint y: 308, endPoint x: 1120, endPoint y: 308, distance: 9.7
click at [1131, 309] on div at bounding box center [1139, 239] width 207 height 311
click at [745, 56] on icon at bounding box center [746, 56] width 6 height 6
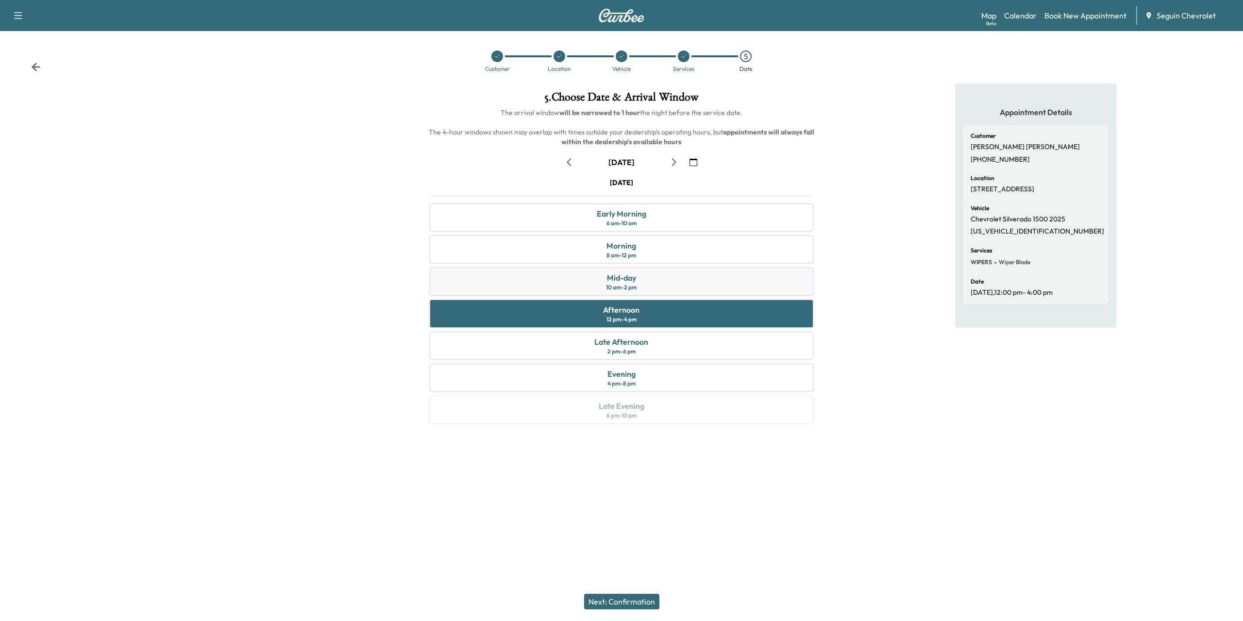
click at [644, 292] on div "Mid-day 10 am - 2 pm" at bounding box center [621, 282] width 383 height 28
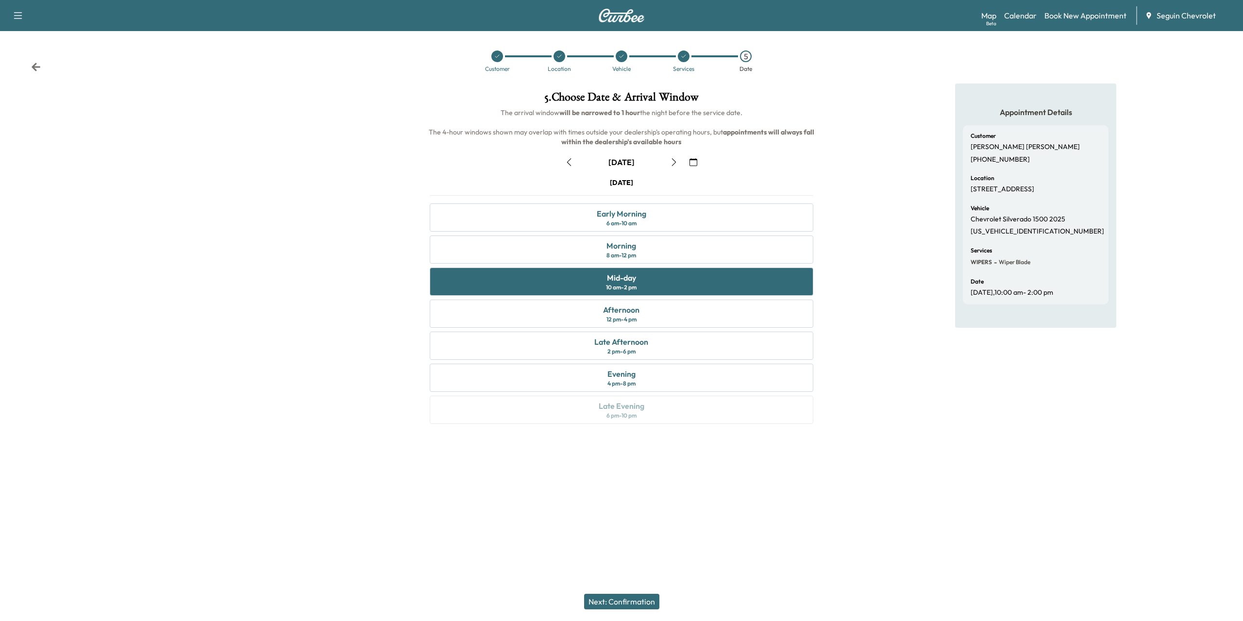
click at [639, 597] on button "Next: Confirmation" at bounding box center [621, 602] width 75 height 16
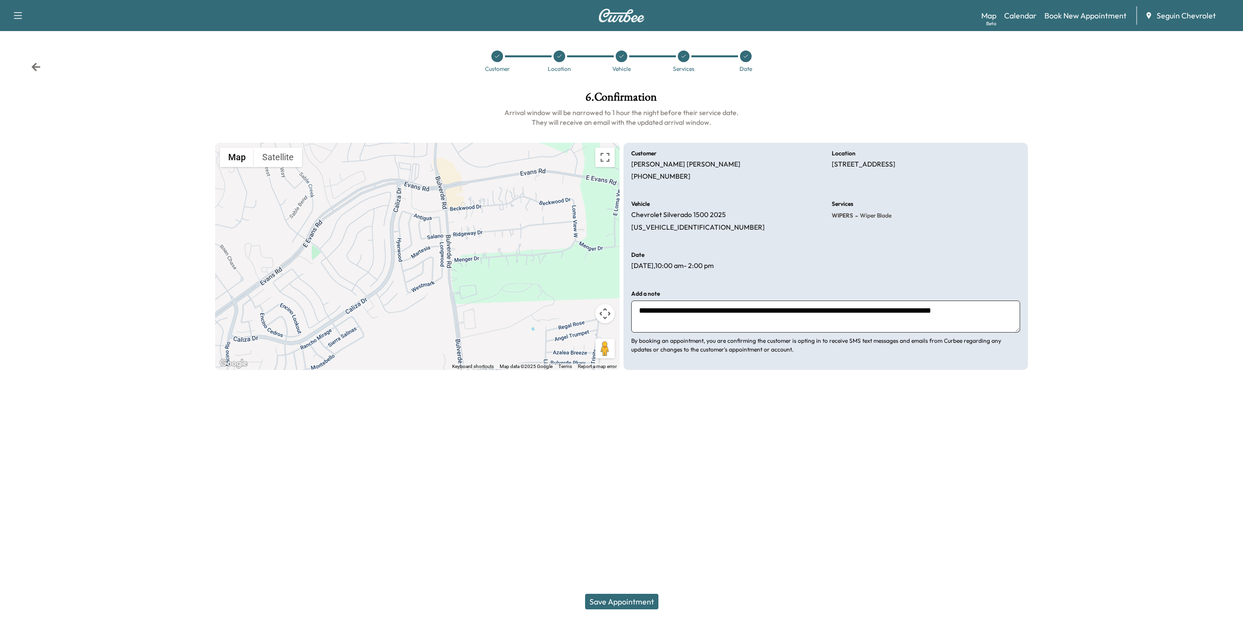
click at [637, 598] on button "Save Appointment" at bounding box center [621, 602] width 73 height 16
click at [744, 58] on icon at bounding box center [746, 56] width 6 height 6
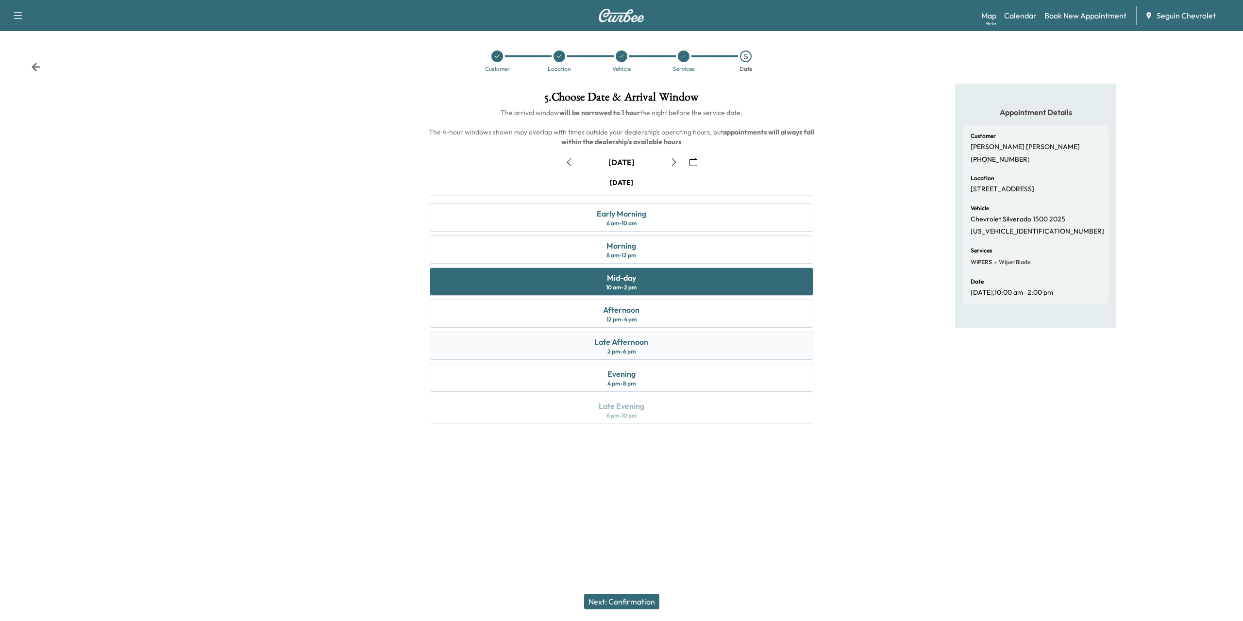
click at [658, 346] on div "Late Afternoon 2 pm - 6 pm" at bounding box center [621, 346] width 383 height 28
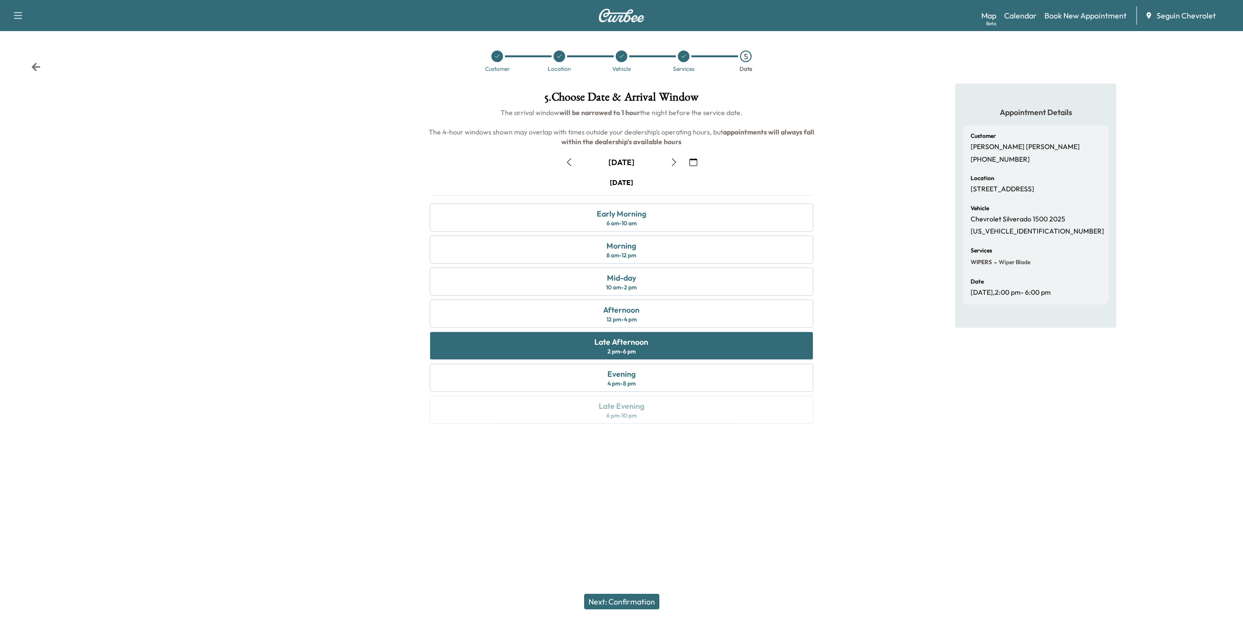
click at [616, 597] on button "Next: Confirmation" at bounding box center [621, 602] width 75 height 16
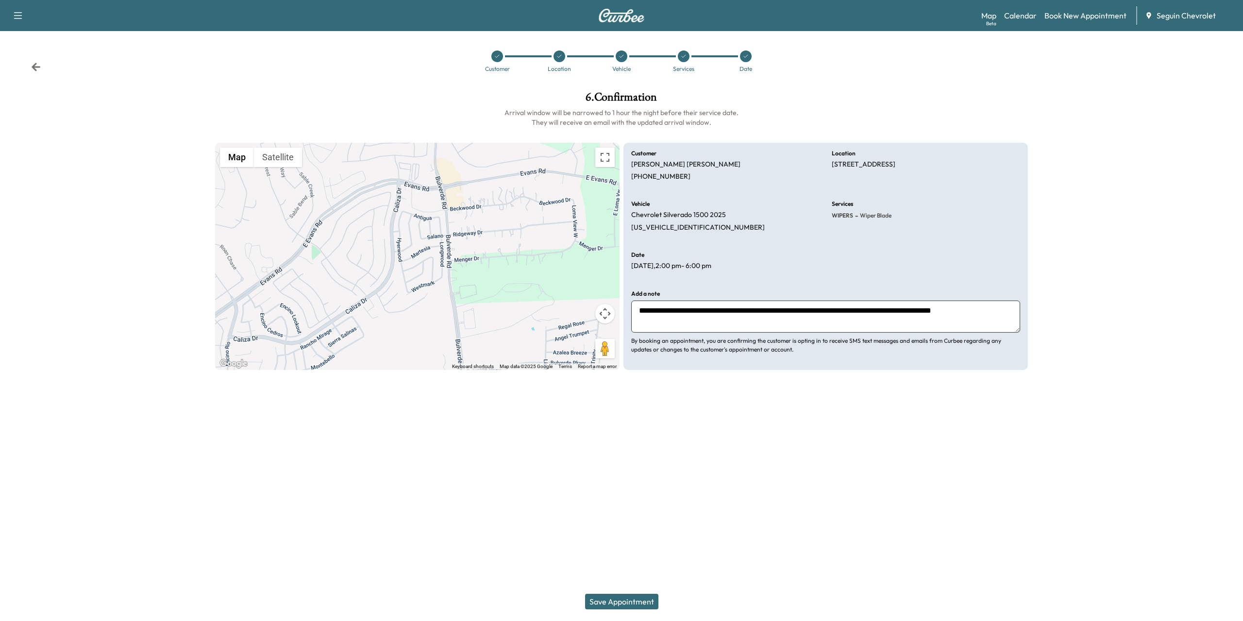
click at [649, 605] on button "Save Appointment" at bounding box center [621, 602] width 73 height 16
click at [744, 57] on icon at bounding box center [746, 56] width 6 height 6
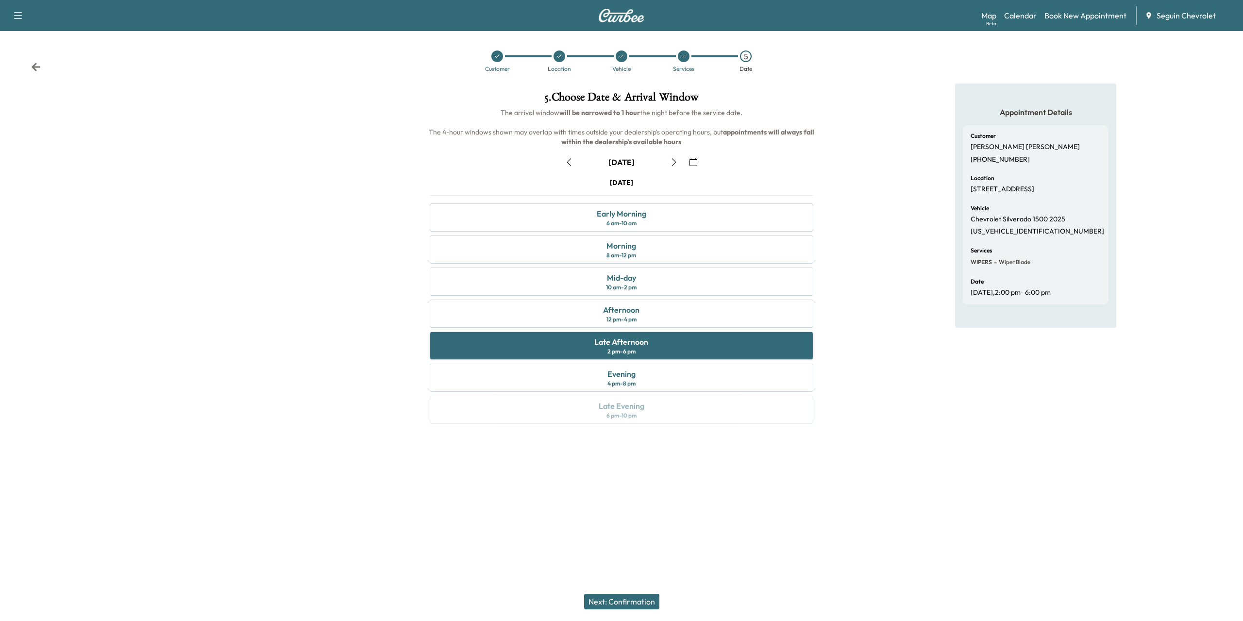
click at [610, 605] on button "Next: Confirmation" at bounding box center [621, 602] width 75 height 16
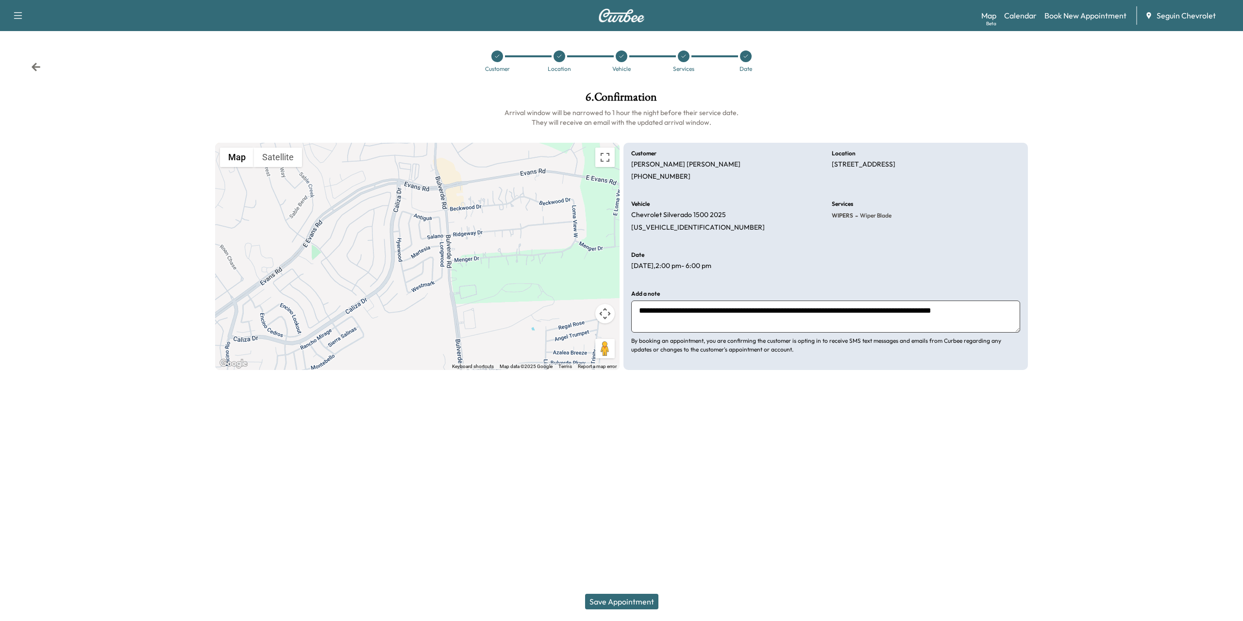
click at [631, 600] on button "Save Appointment" at bounding box center [621, 602] width 73 height 16
click at [1223, 17] on icon "close" at bounding box center [1226, 18] width 7 height 8
click at [742, 54] on div at bounding box center [746, 56] width 12 height 12
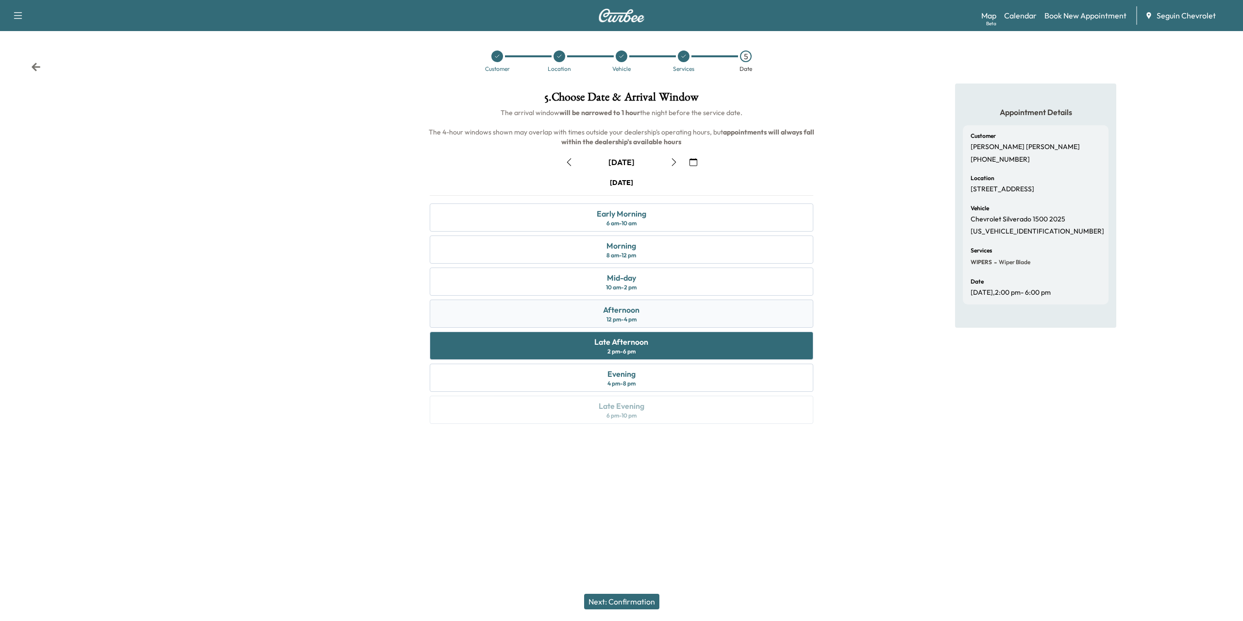
click at [645, 308] on div "Afternoon 12 pm - 4 pm" at bounding box center [621, 314] width 383 height 28
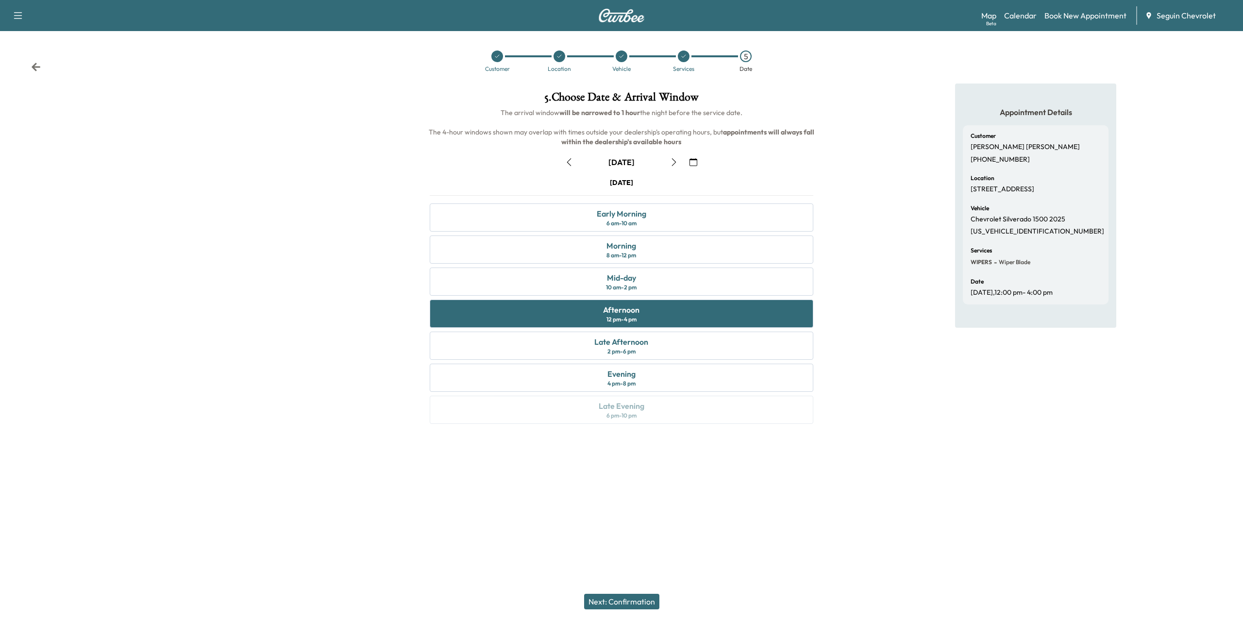
click at [635, 603] on button "Next: Confirmation" at bounding box center [621, 602] width 75 height 16
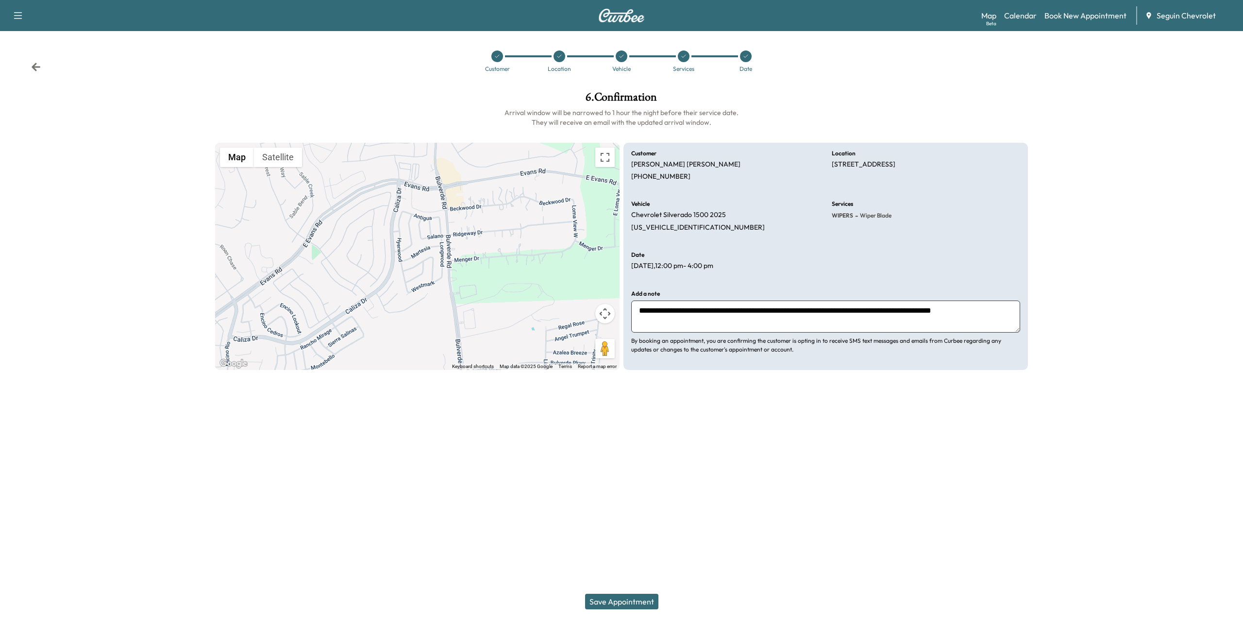
click at [611, 598] on button "Save Appointment" at bounding box center [621, 602] width 73 height 16
click at [22, 13] on icon "button" at bounding box center [18, 15] width 8 height 7
click at [1025, 15] on link "Calendar" at bounding box center [1020, 16] width 33 height 12
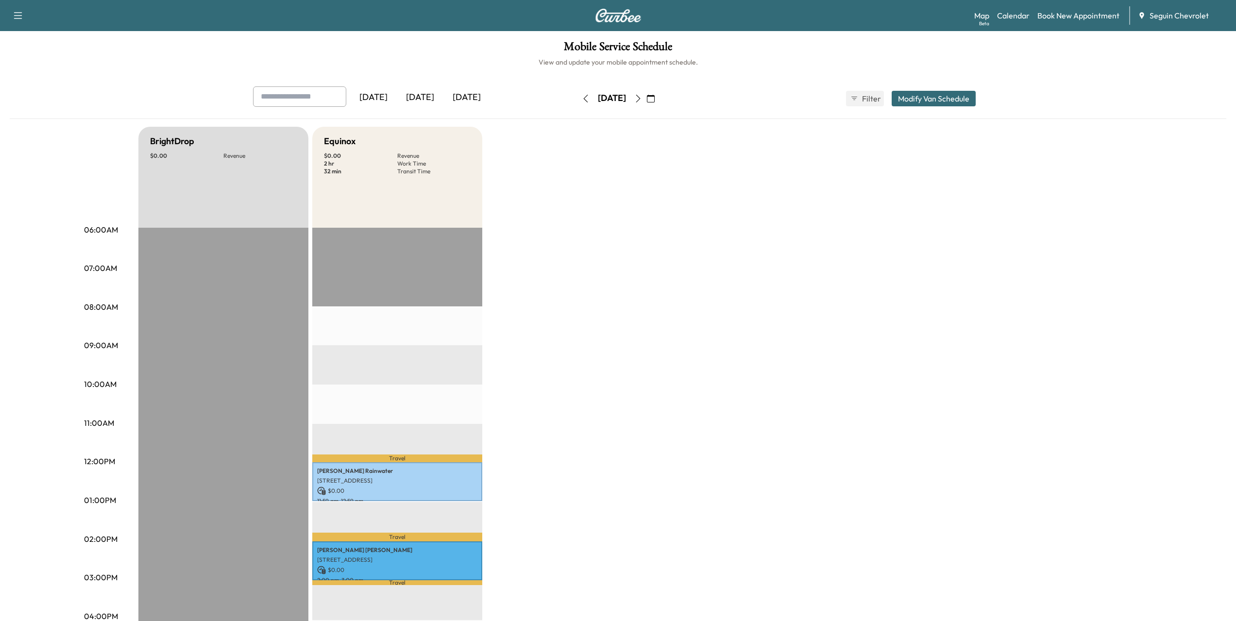
click at [654, 95] on icon "button" at bounding box center [651, 99] width 8 height 8
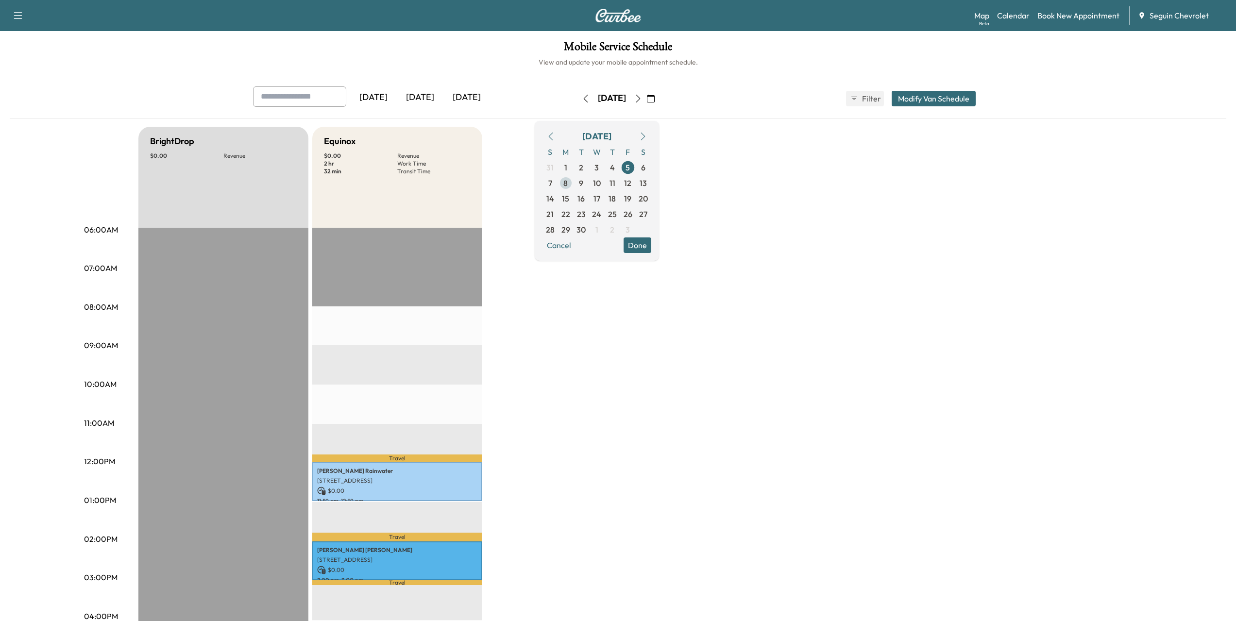
click at [568, 178] on span "8" at bounding box center [565, 183] width 4 height 12
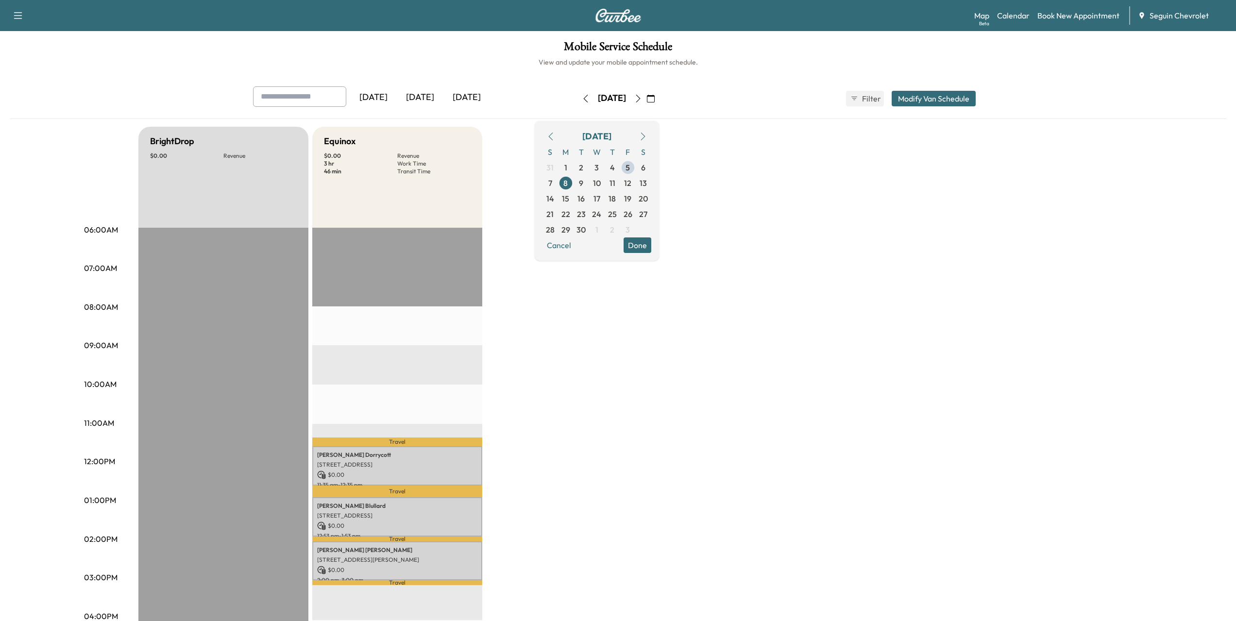
scroll to position [49, 0]
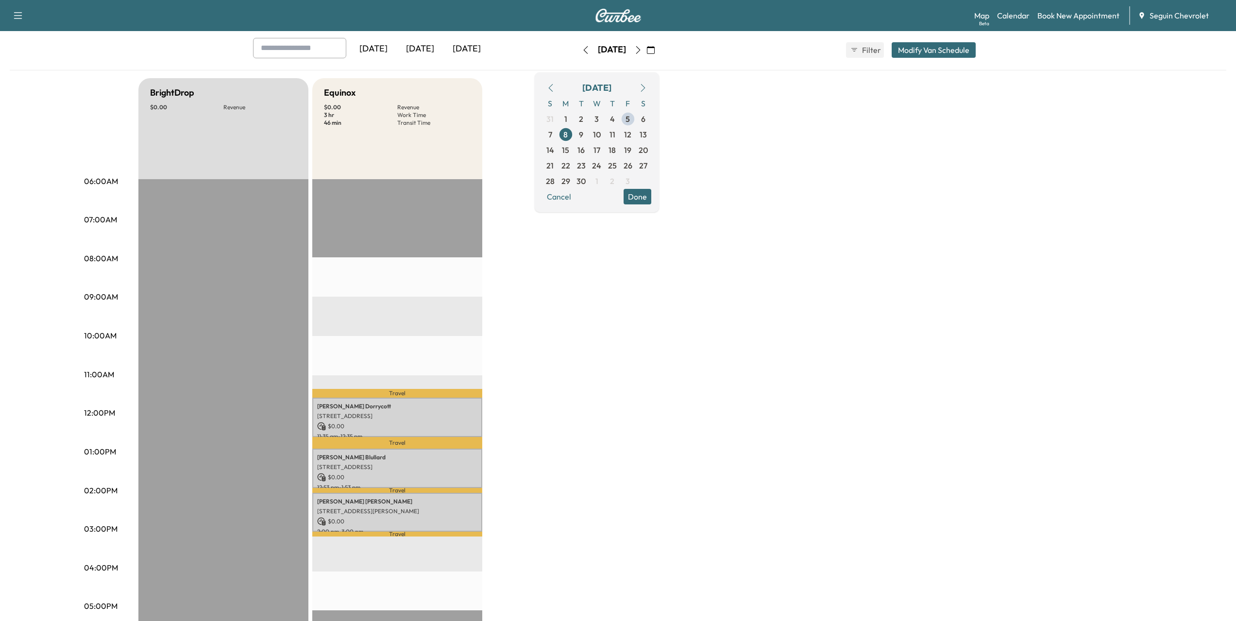
click at [651, 197] on button "Done" at bounding box center [637, 197] width 28 height 16
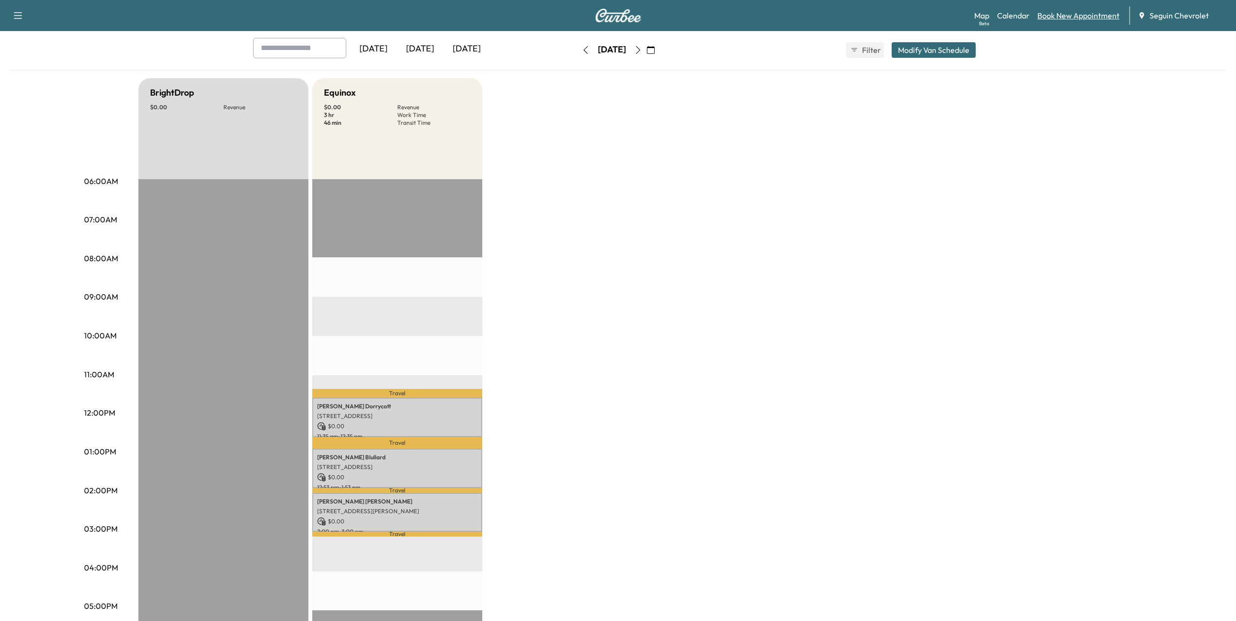
click at [1080, 12] on link "Book New Appointment" at bounding box center [1078, 16] width 82 height 12
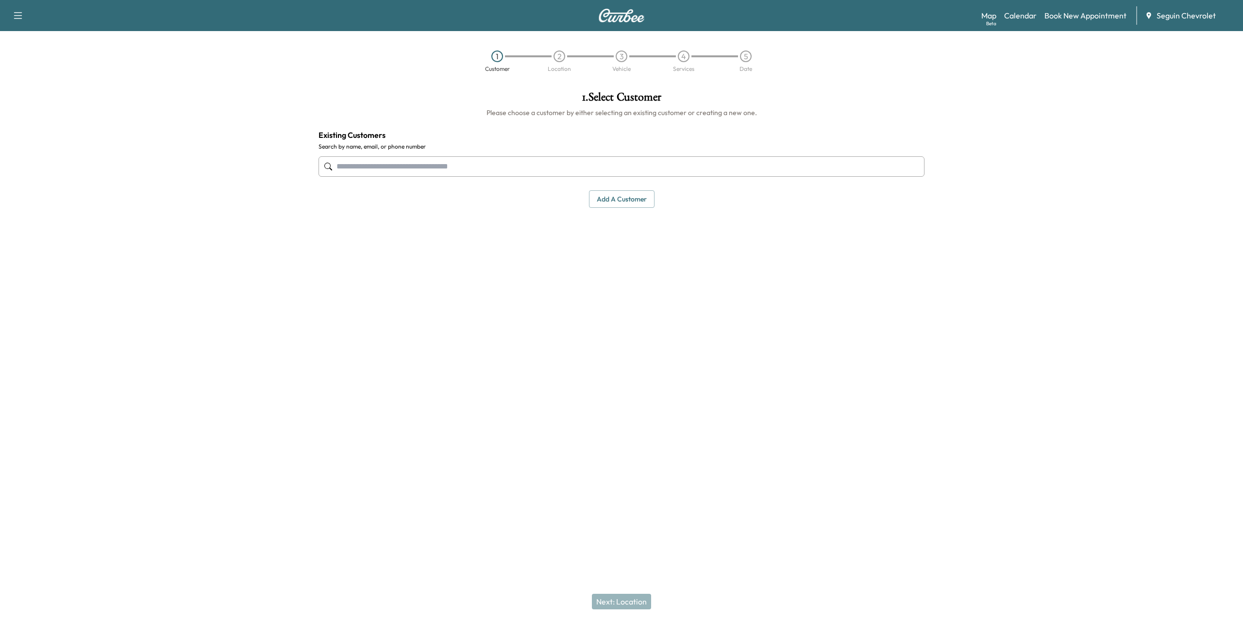
click at [427, 164] on input "text" at bounding box center [621, 166] width 606 height 20
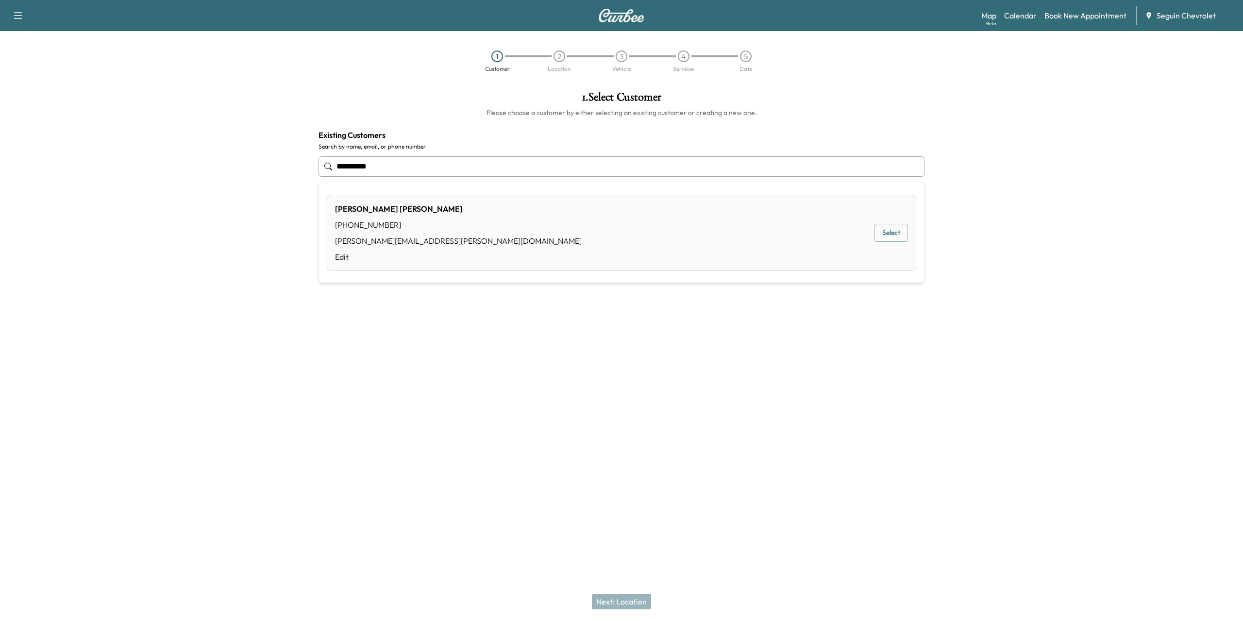
click at [459, 226] on div "[PERSON_NAME] [PHONE_NUMBER] [EMAIL_ADDRESS][PERSON_NAME][DOMAIN_NAME] Edit Sel…" at bounding box center [621, 233] width 589 height 76
type input "**********"
click at [614, 311] on button "Add a customer" at bounding box center [622, 307] width 66 height 18
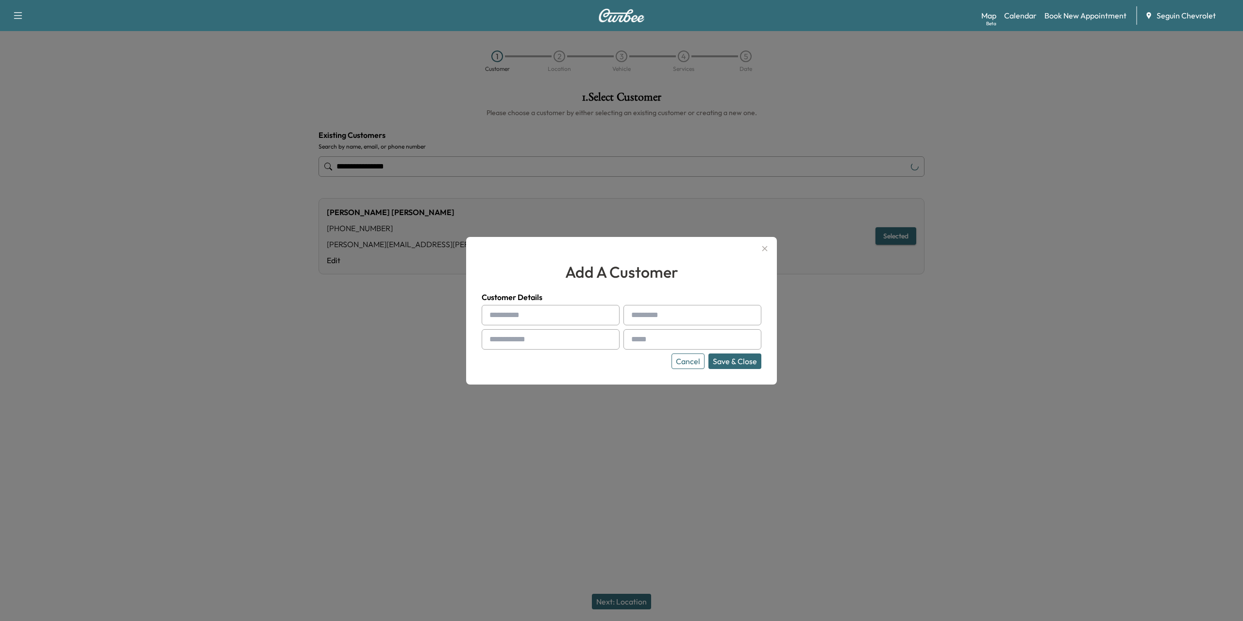
click at [695, 359] on button "Cancel" at bounding box center [687, 361] width 33 height 16
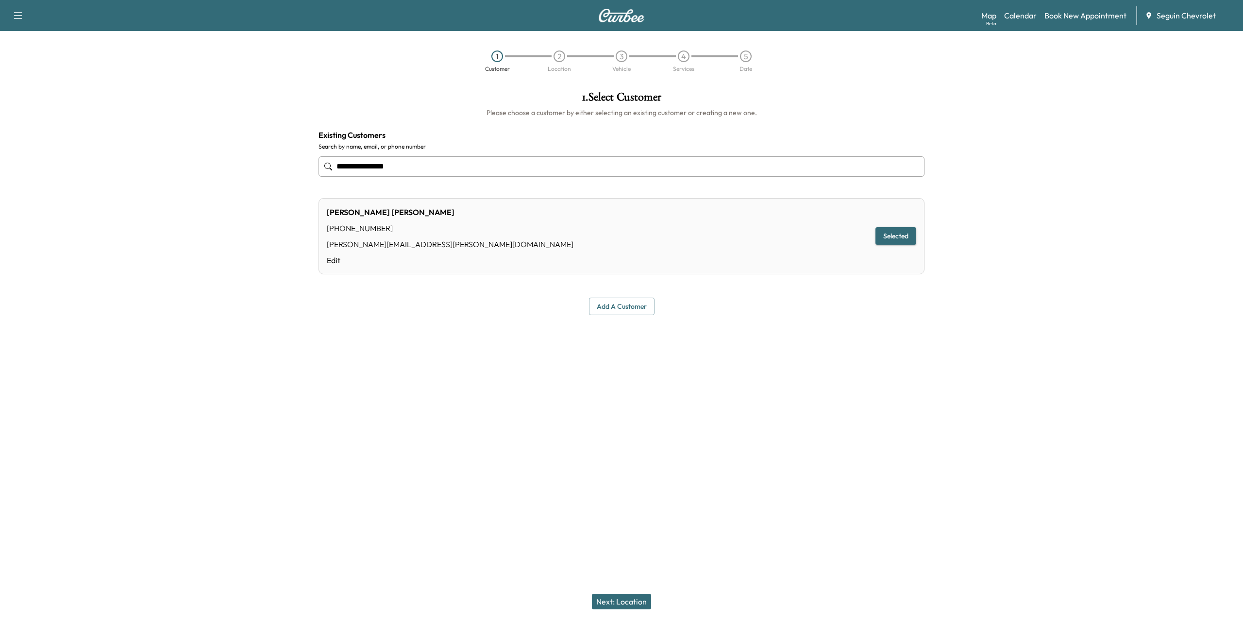
click at [631, 600] on button "Next: Location" at bounding box center [621, 602] width 59 height 16
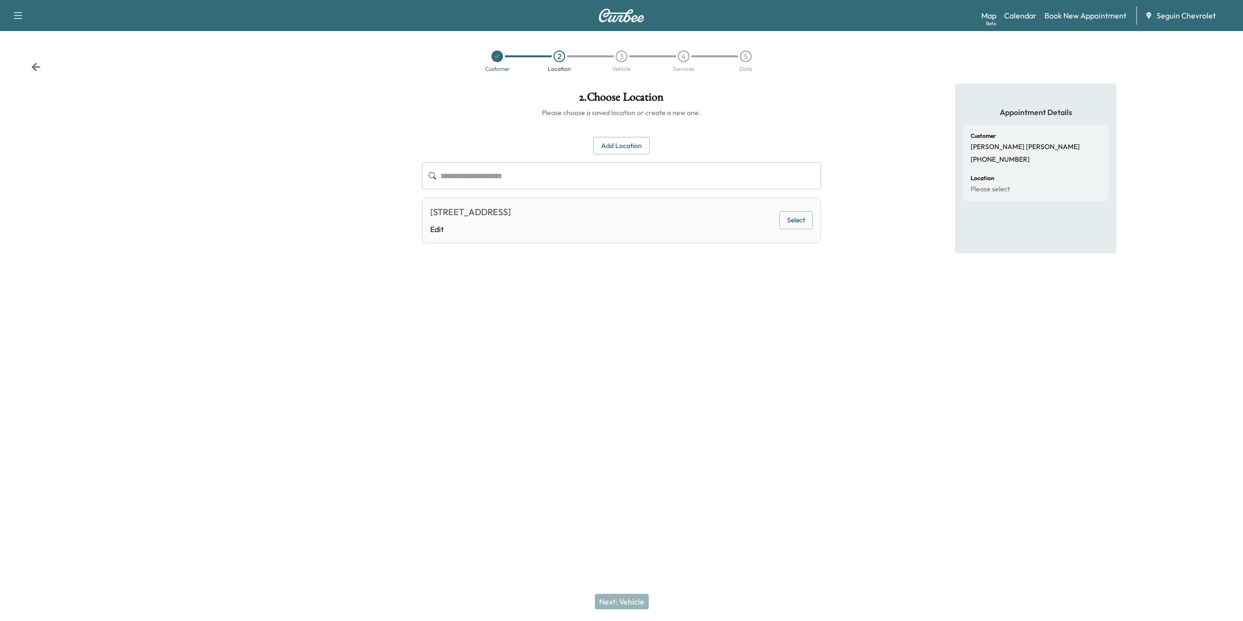
click at [804, 223] on button "Select" at bounding box center [796, 220] width 34 height 18
click at [637, 595] on button "Next: Vehicle" at bounding box center [622, 602] width 54 height 16
click at [793, 215] on button "Select" at bounding box center [796, 223] width 34 height 18
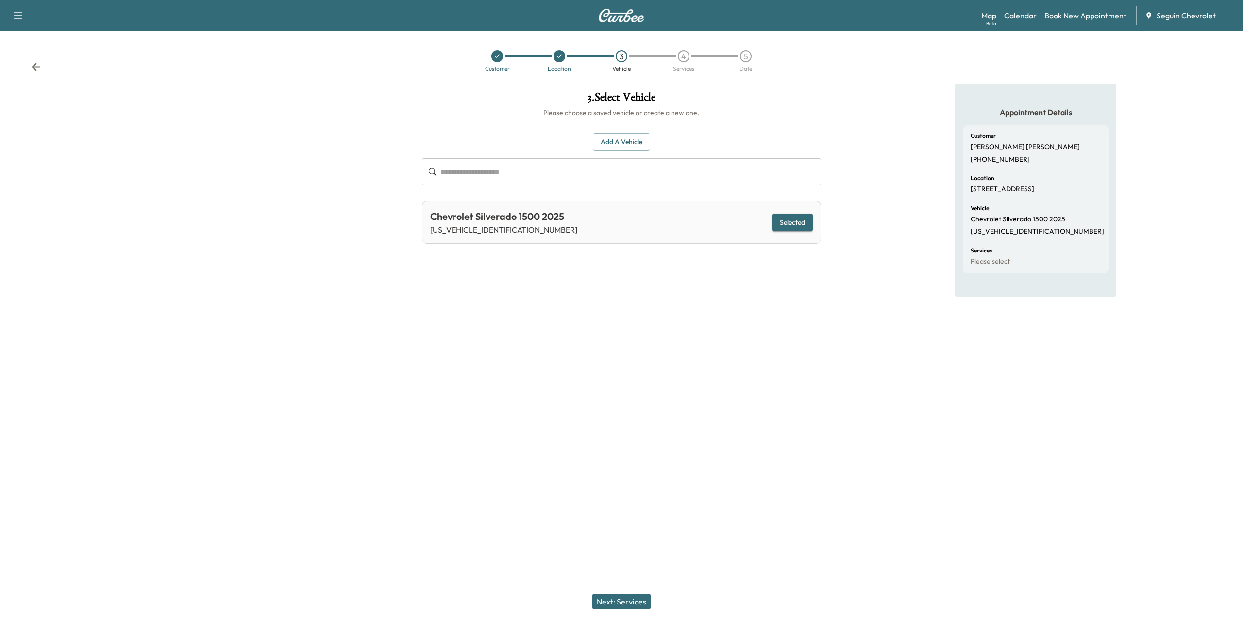
click at [620, 594] on button "Next: Services" at bounding box center [621, 602] width 58 height 16
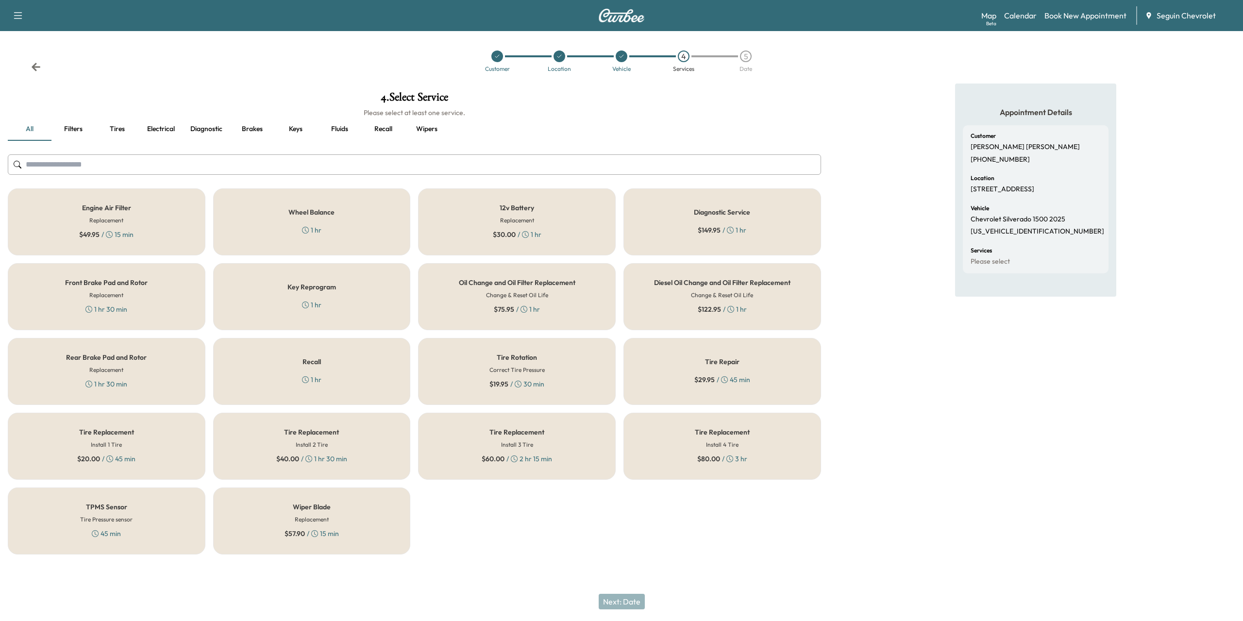
click at [309, 503] on h5 "Wiper Blade" at bounding box center [312, 506] width 38 height 7
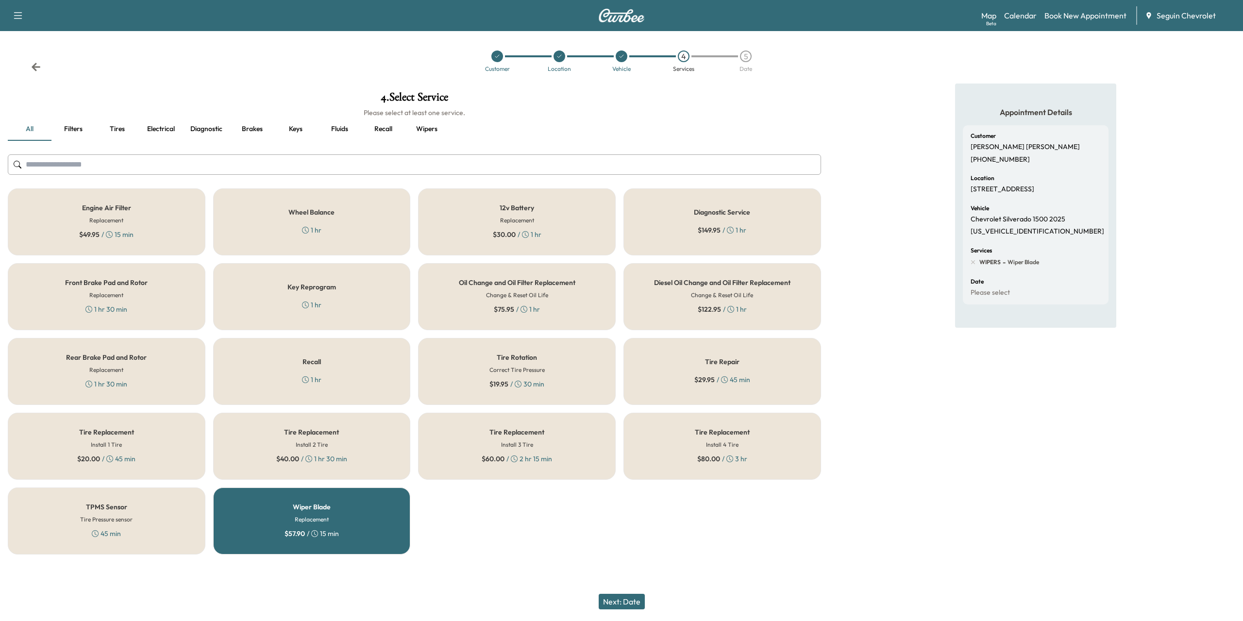
click at [630, 597] on button "Next: Date" at bounding box center [622, 602] width 46 height 16
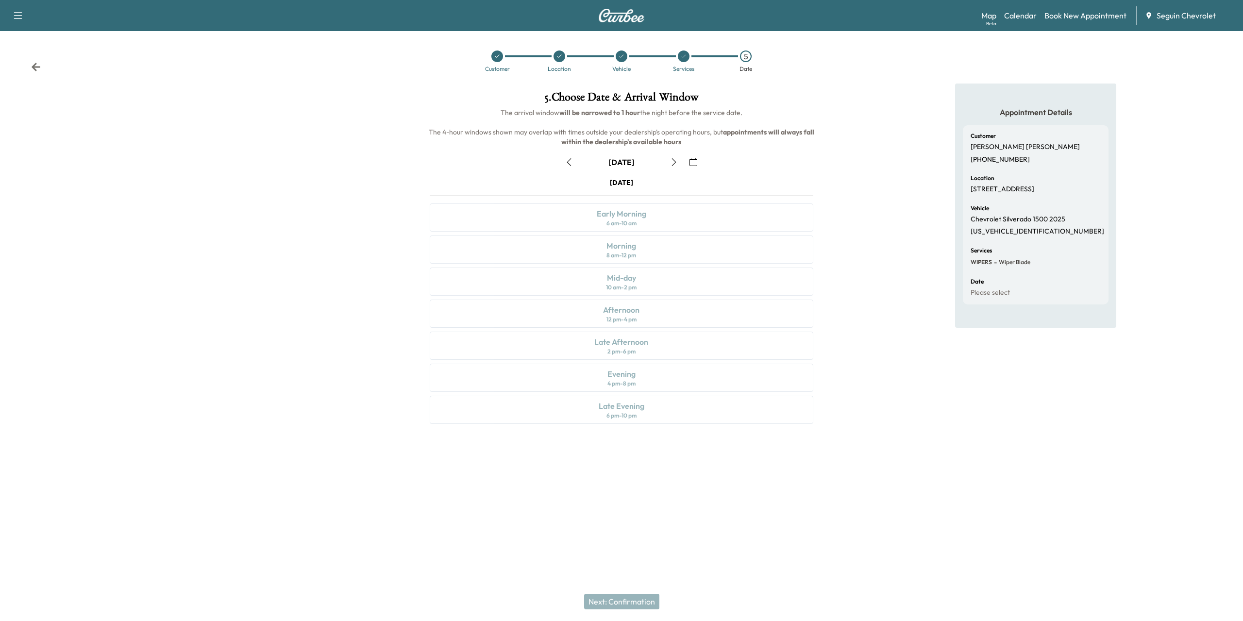
click at [689, 157] on button "button" at bounding box center [693, 162] width 17 height 16
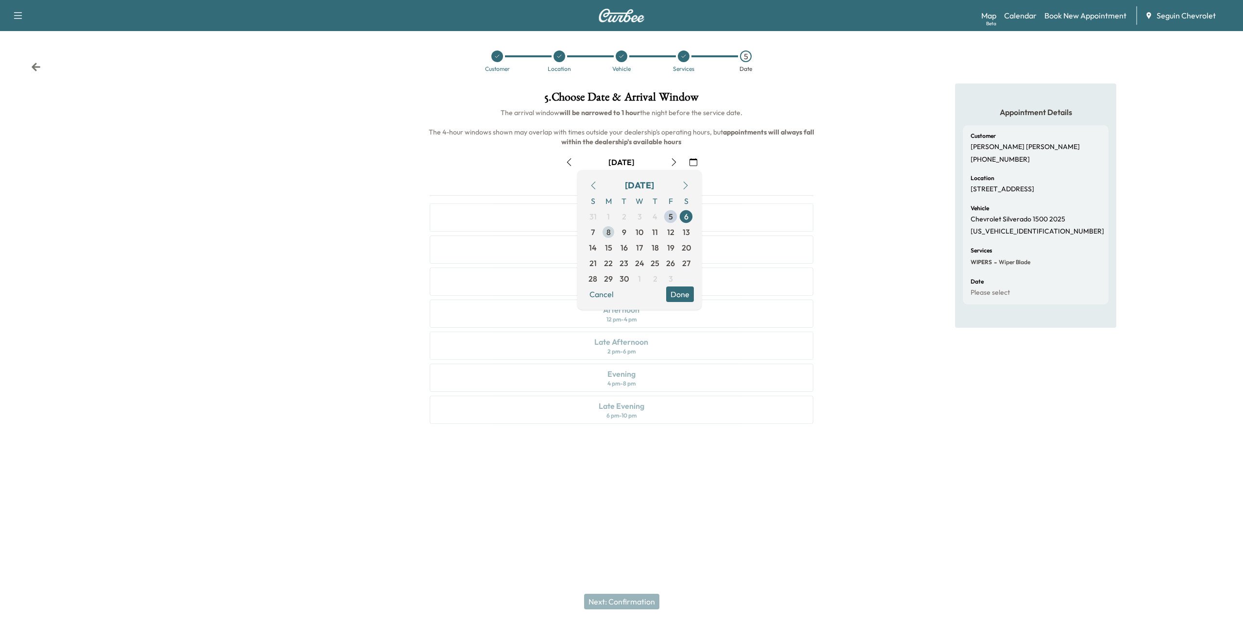
click at [607, 225] on span "8" at bounding box center [609, 232] width 16 height 16
click at [796, 448] on div at bounding box center [621, 451] width 1243 height 31
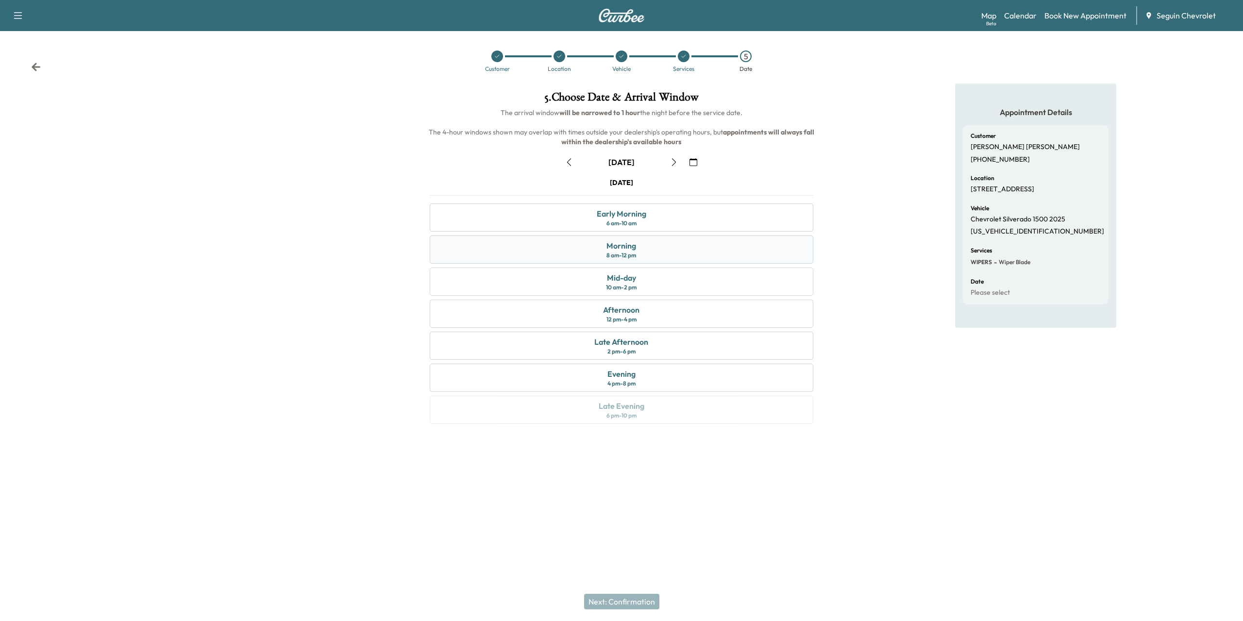
click at [676, 251] on div "Morning 8 am - 12 pm" at bounding box center [621, 249] width 383 height 28
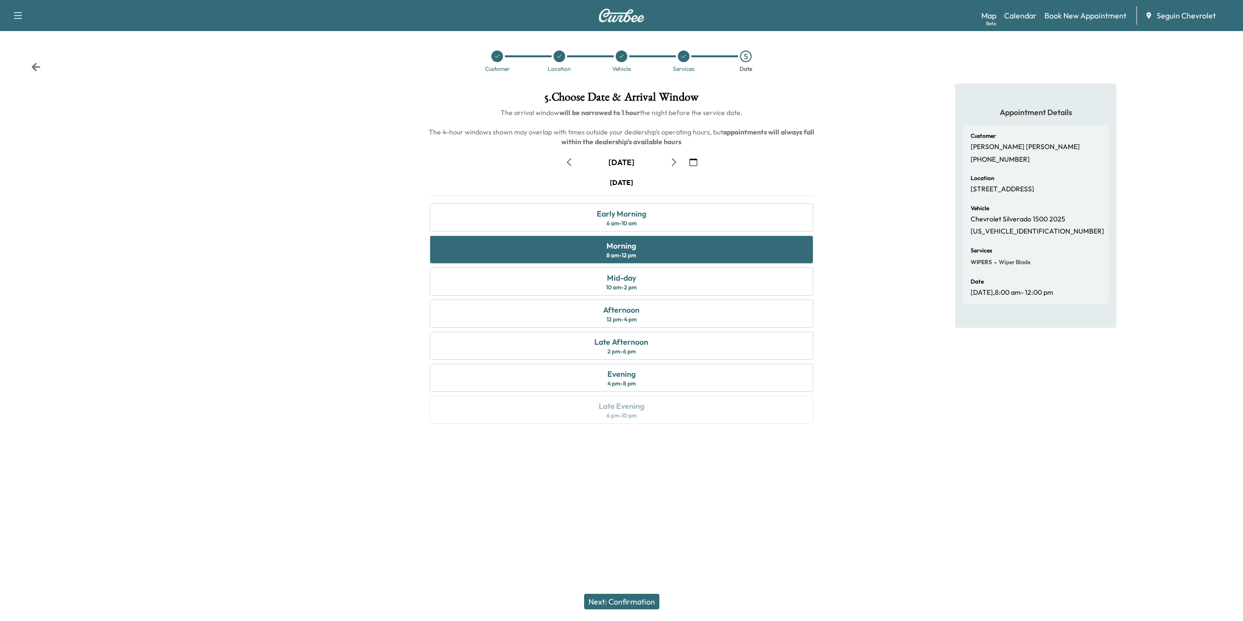
click at [629, 599] on button "Next: Confirmation" at bounding box center [621, 602] width 75 height 16
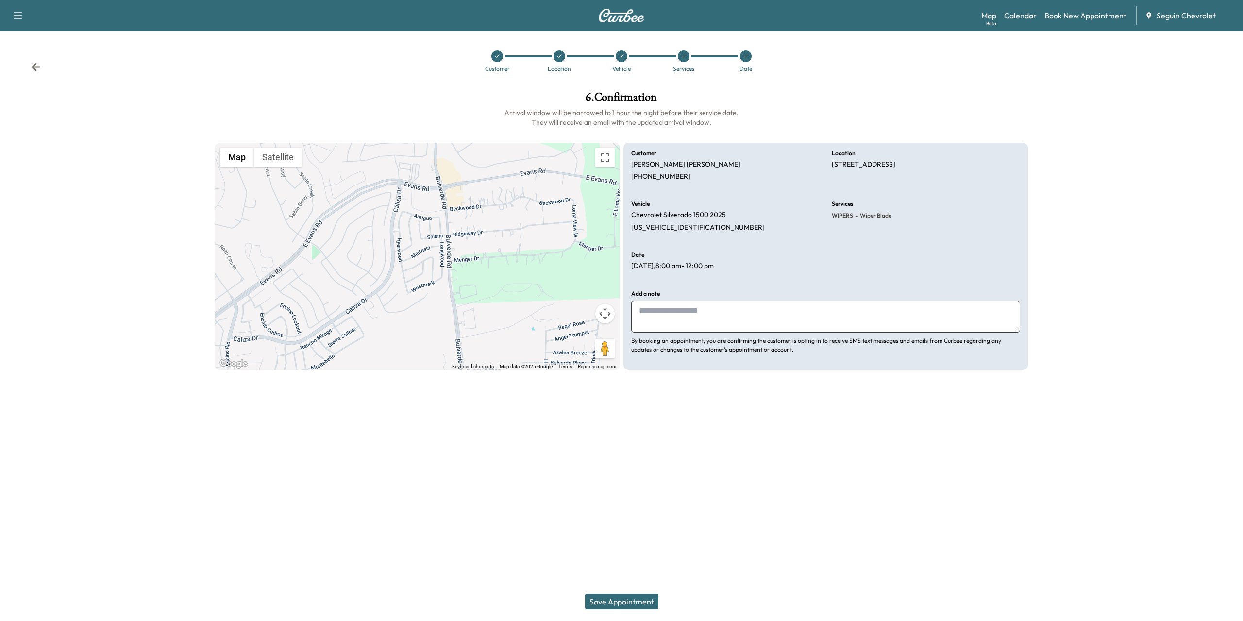
click at [712, 317] on textarea at bounding box center [825, 317] width 389 height 32
type textarea "**********"
click at [742, 59] on div at bounding box center [746, 56] width 12 height 12
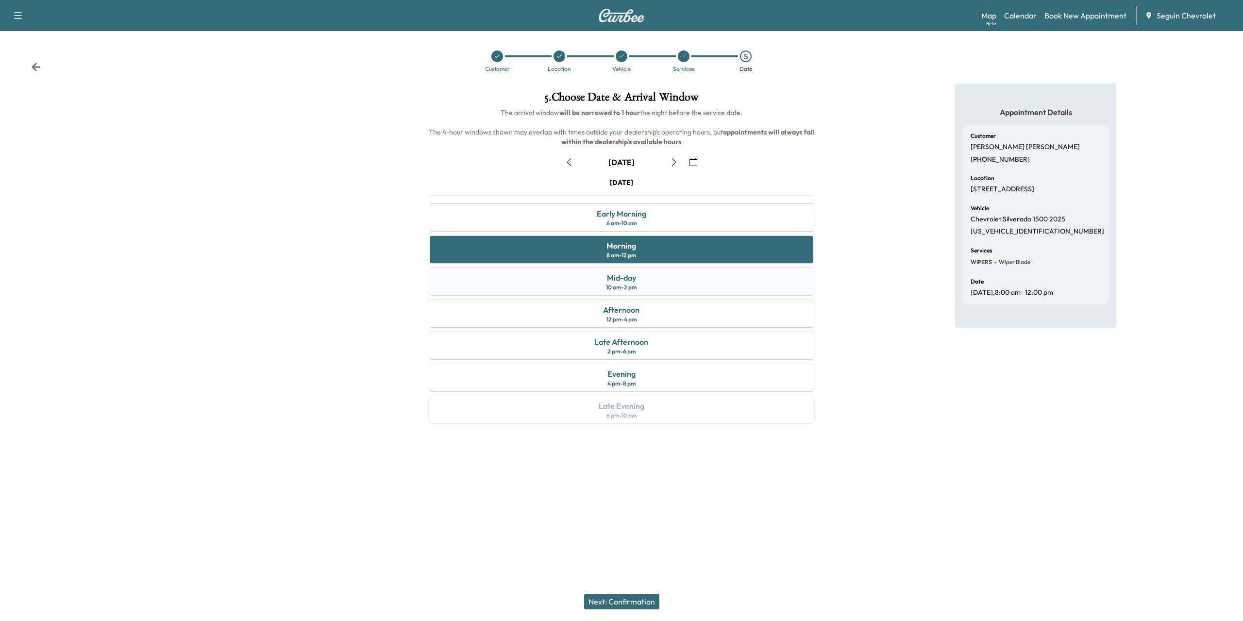
click at [697, 282] on div "Mid-day 10 am - 2 pm" at bounding box center [621, 282] width 383 height 28
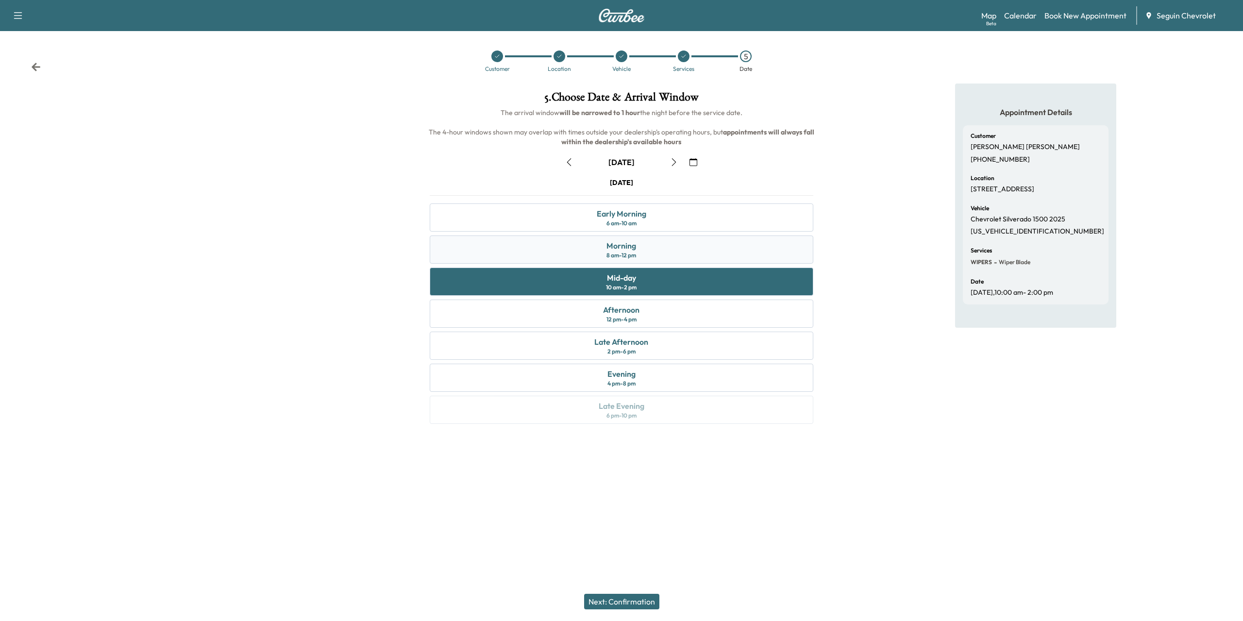
click at [702, 251] on div "Morning 8 am - 12 pm" at bounding box center [621, 249] width 383 height 28
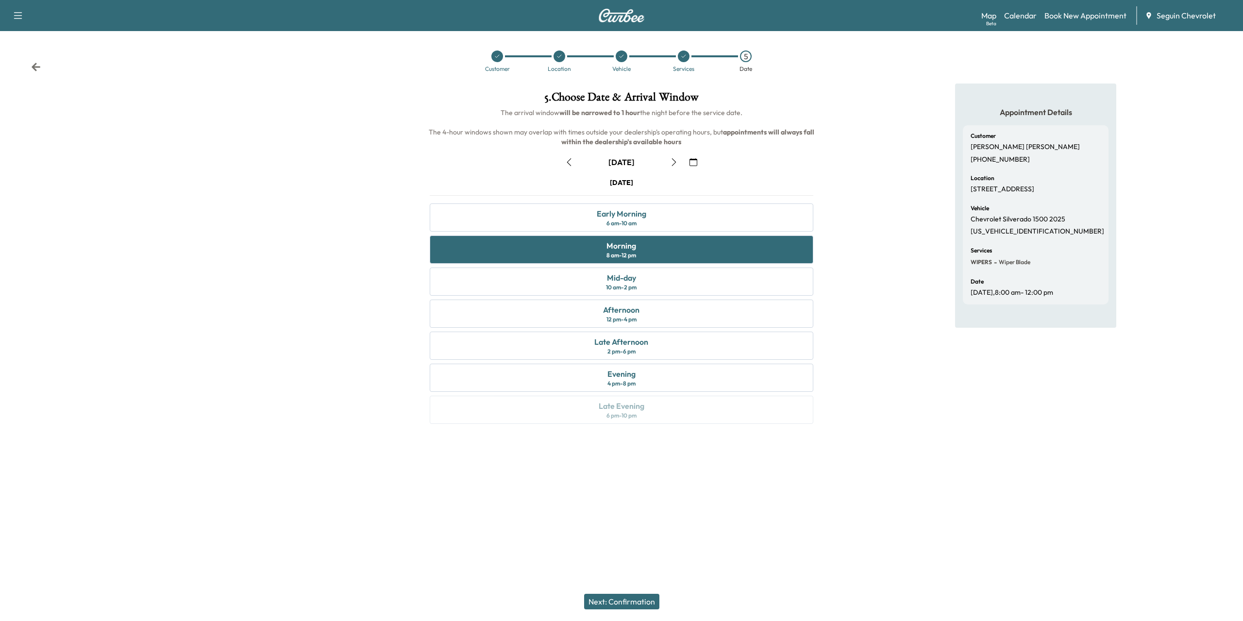
click at [614, 596] on button "Next: Confirmation" at bounding box center [621, 602] width 75 height 16
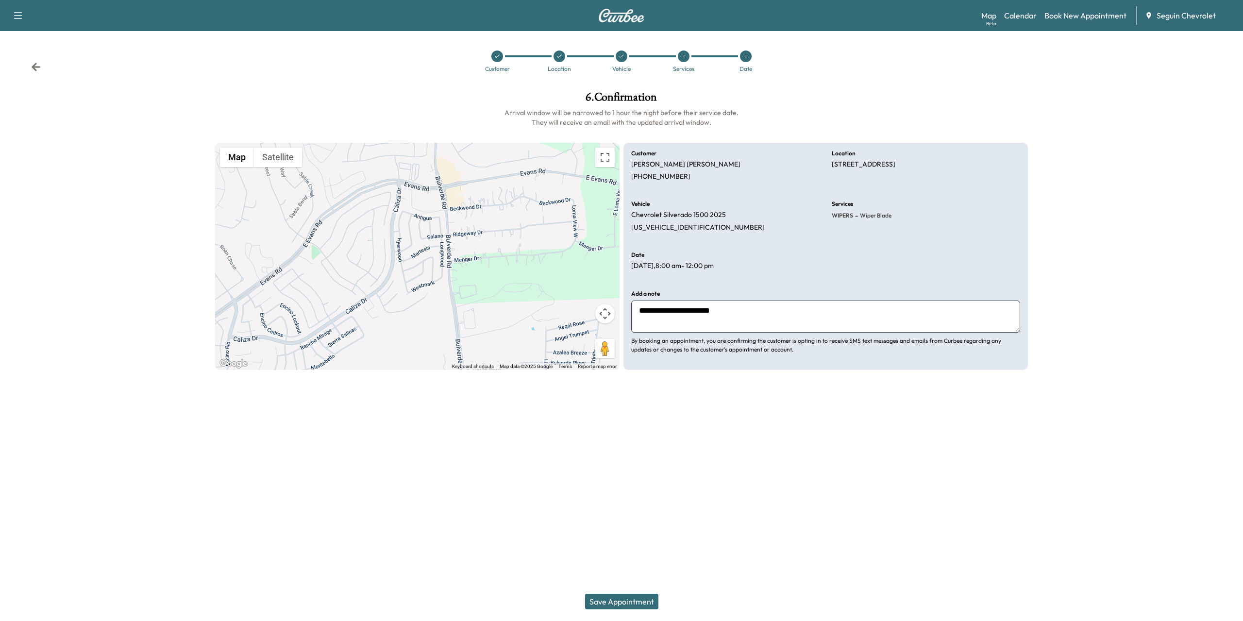
click at [794, 321] on textarea "**********" at bounding box center [825, 317] width 389 height 32
type textarea "**********"
click at [610, 600] on button "Save Appointment" at bounding box center [621, 602] width 73 height 16
click at [1227, 18] on icon "close" at bounding box center [1226, 18] width 7 height 8
